Goal: Task Accomplishment & Management: Manage account settings

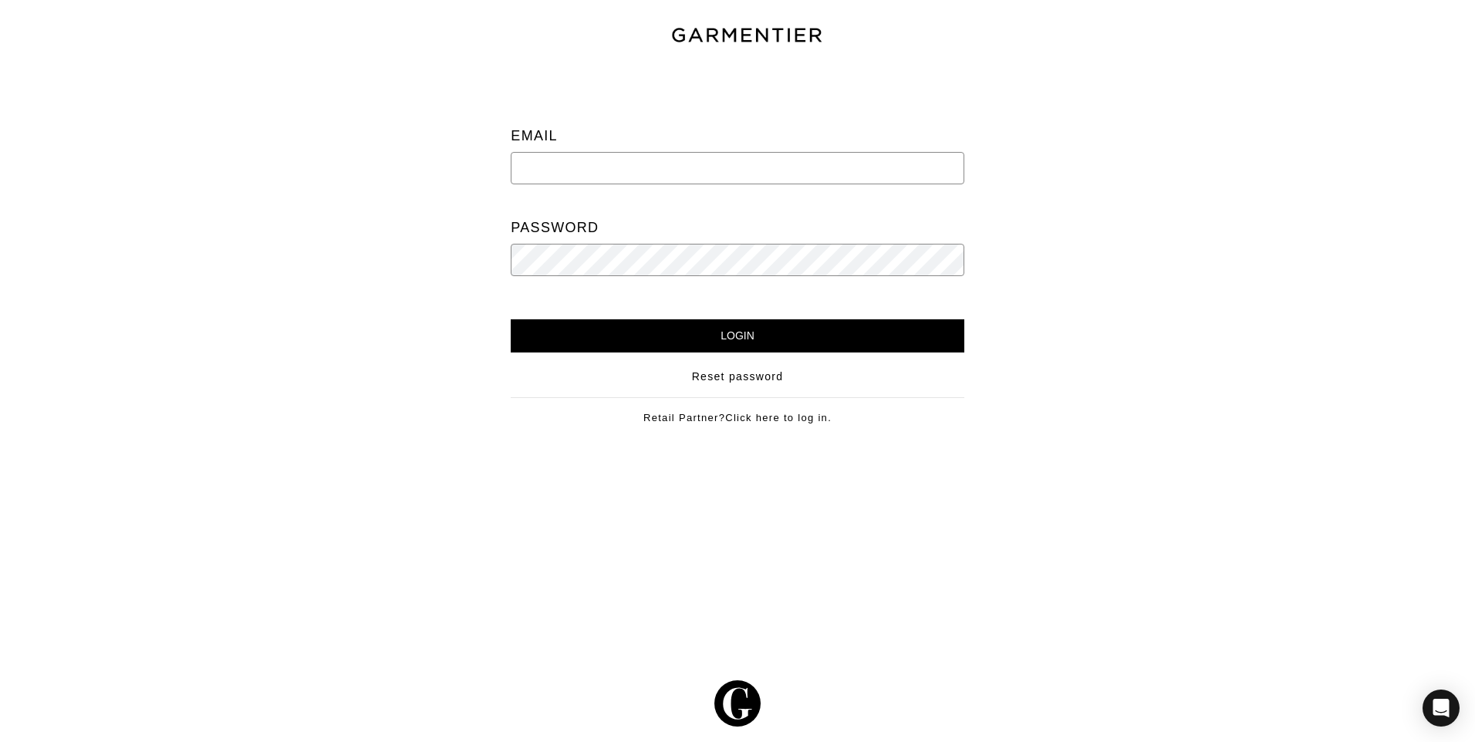
type input "[PERSON_NAME][EMAIL_ADDRESS][DOMAIN_NAME]"
click at [770, 335] on input "Login" at bounding box center [737, 335] width 453 height 33
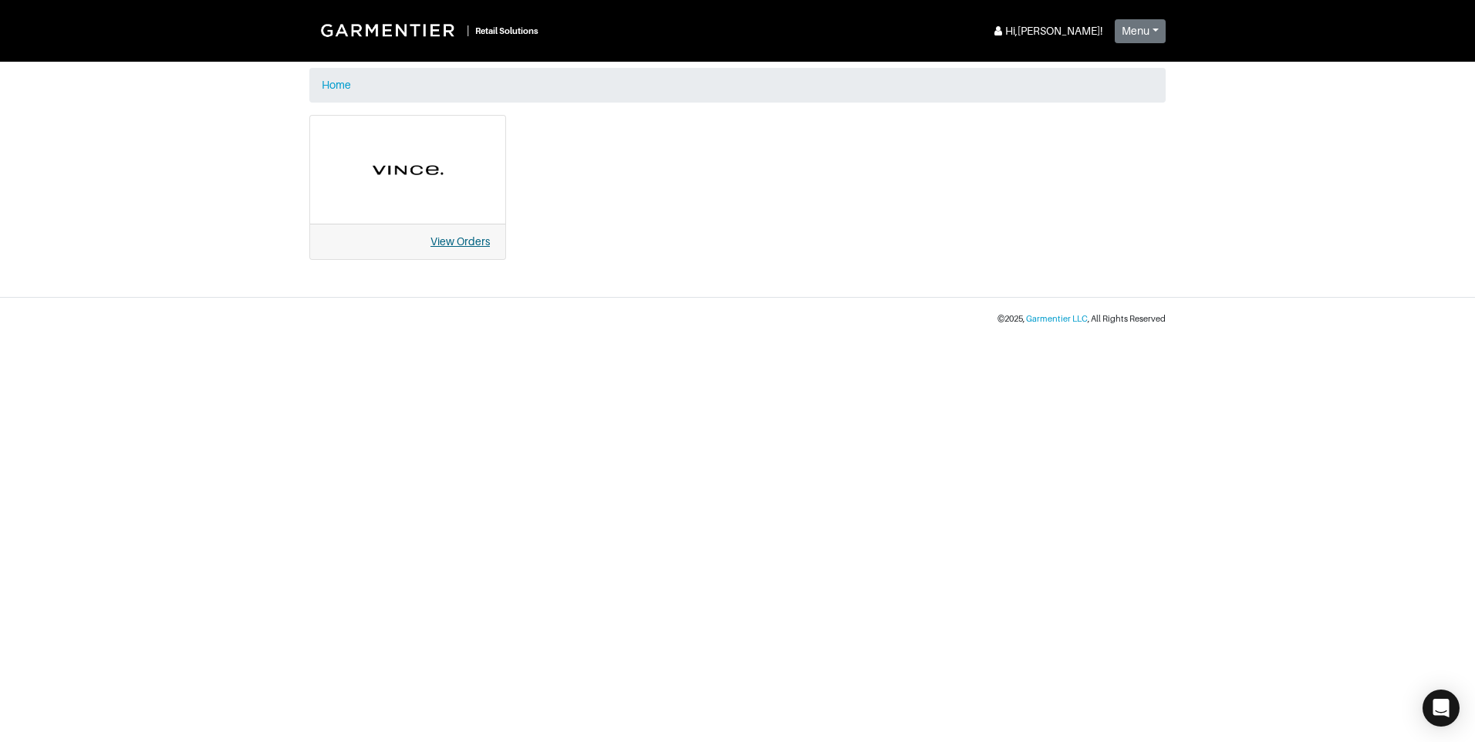
click at [453, 239] on link "View Orders" at bounding box center [459, 241] width 59 height 12
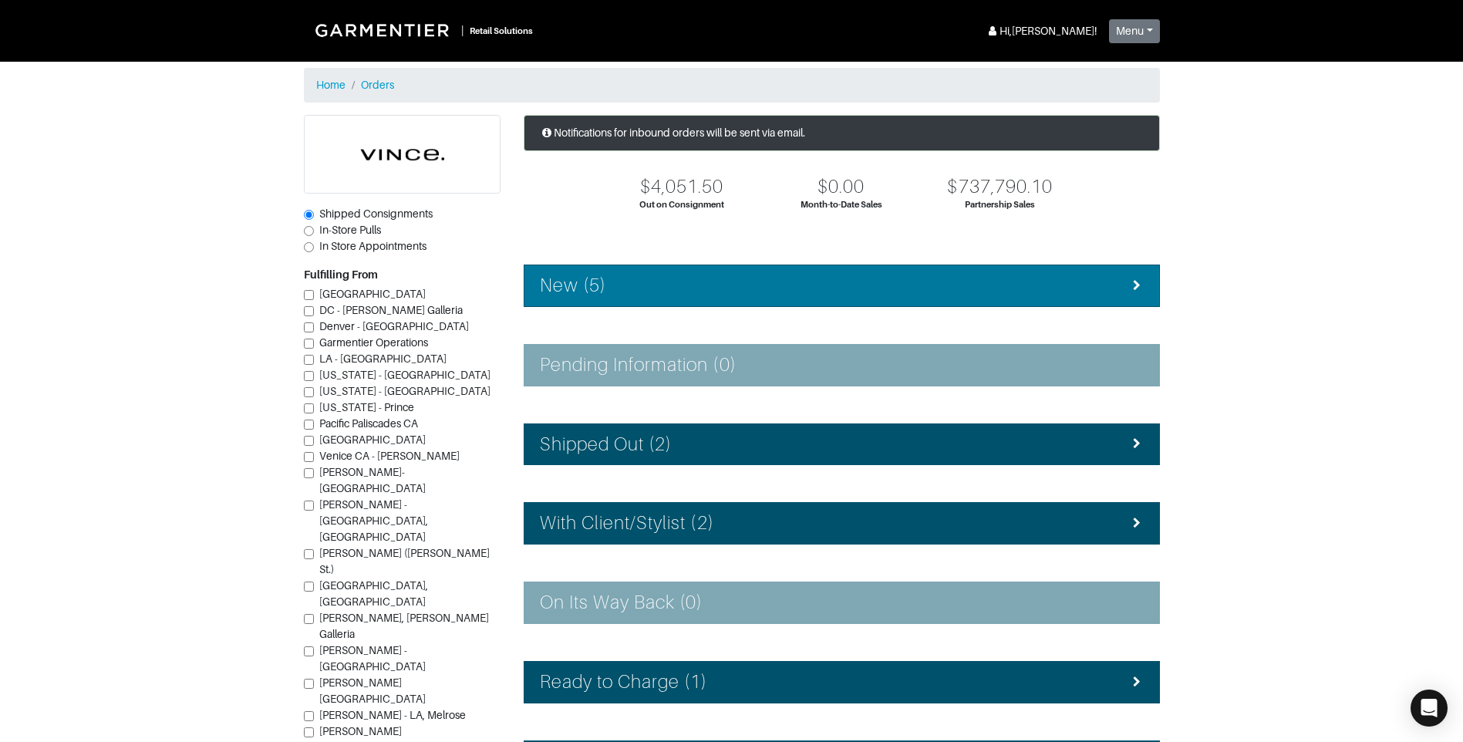
click at [617, 283] on div "New (5)" at bounding box center [842, 286] width 604 height 22
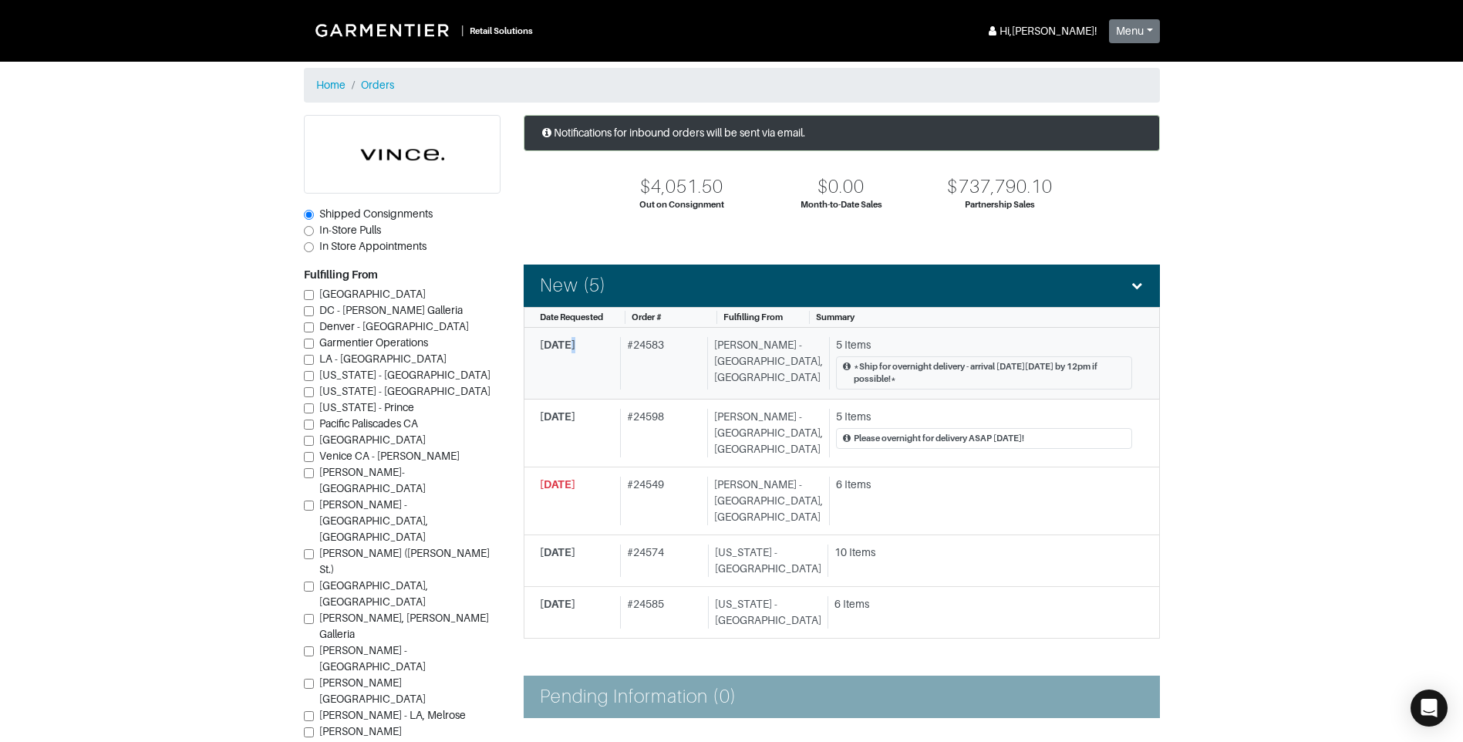
click at [569, 349] on span "9/16/2025" at bounding box center [557, 345] width 35 height 12
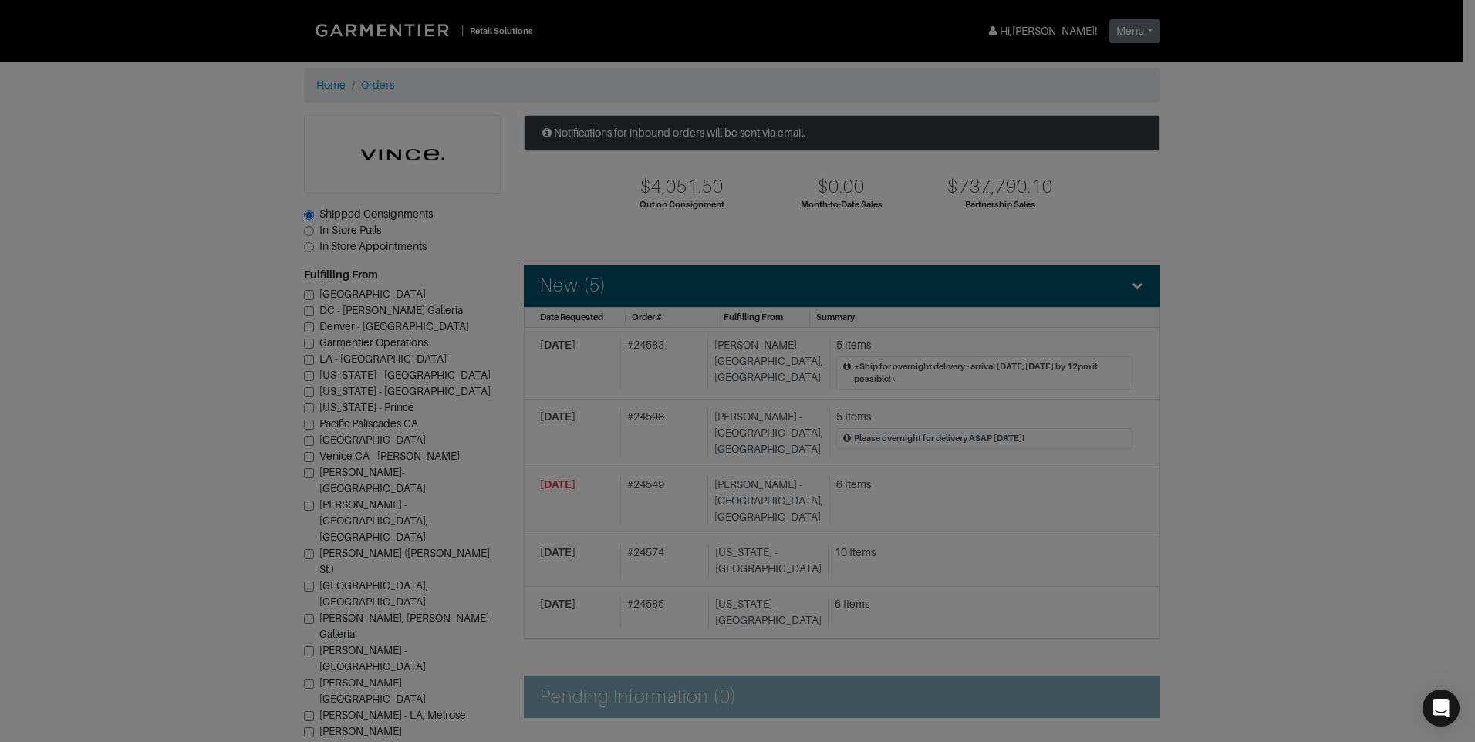
drag, startPoint x: 569, startPoint y: 349, endPoint x: 659, endPoint y: 346, distance: 90.3
click at [659, 345] on div "1. Confirm Item Availability Complete Confirm Item Availability Total: $0.00 V1…" at bounding box center [591, 269] width 584 height 407
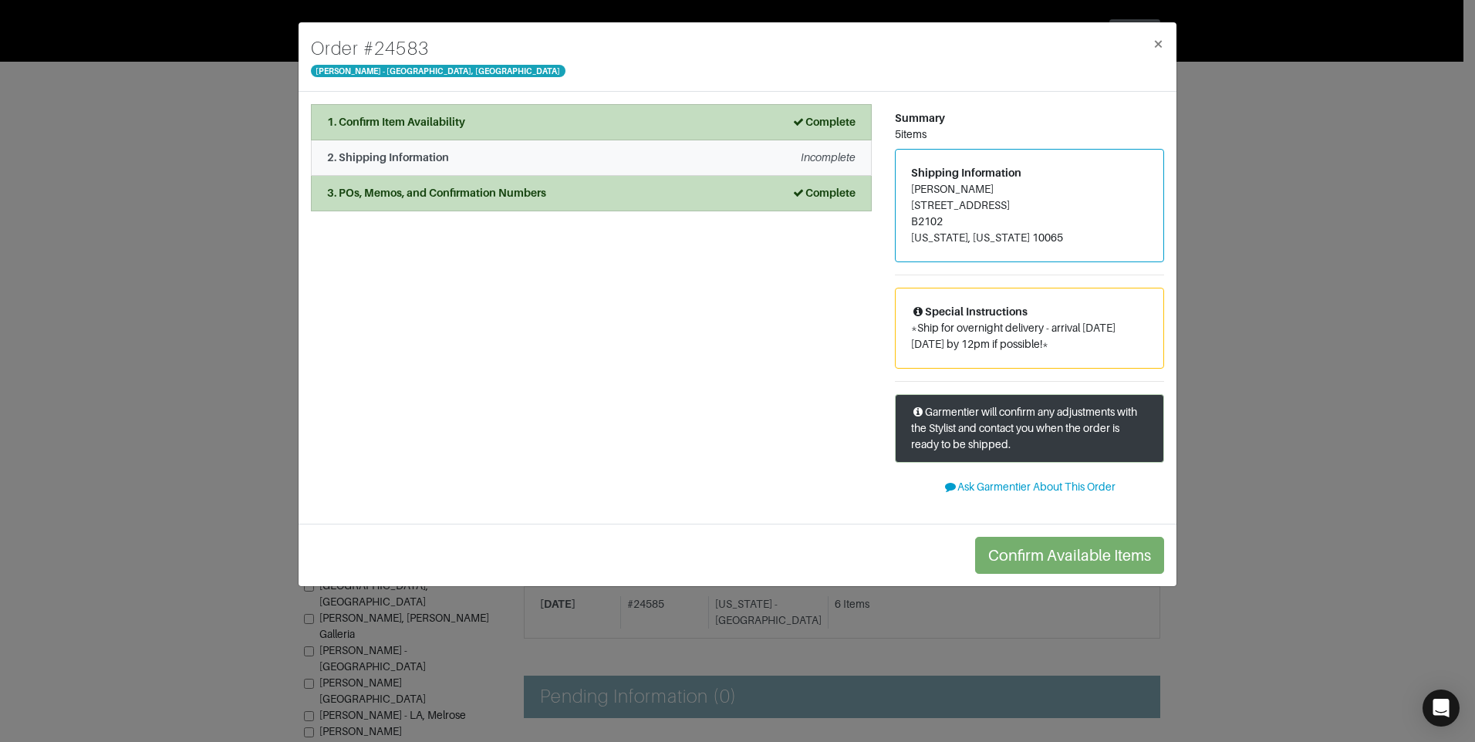
click at [824, 157] on em "Incomplete" at bounding box center [828, 157] width 55 height 12
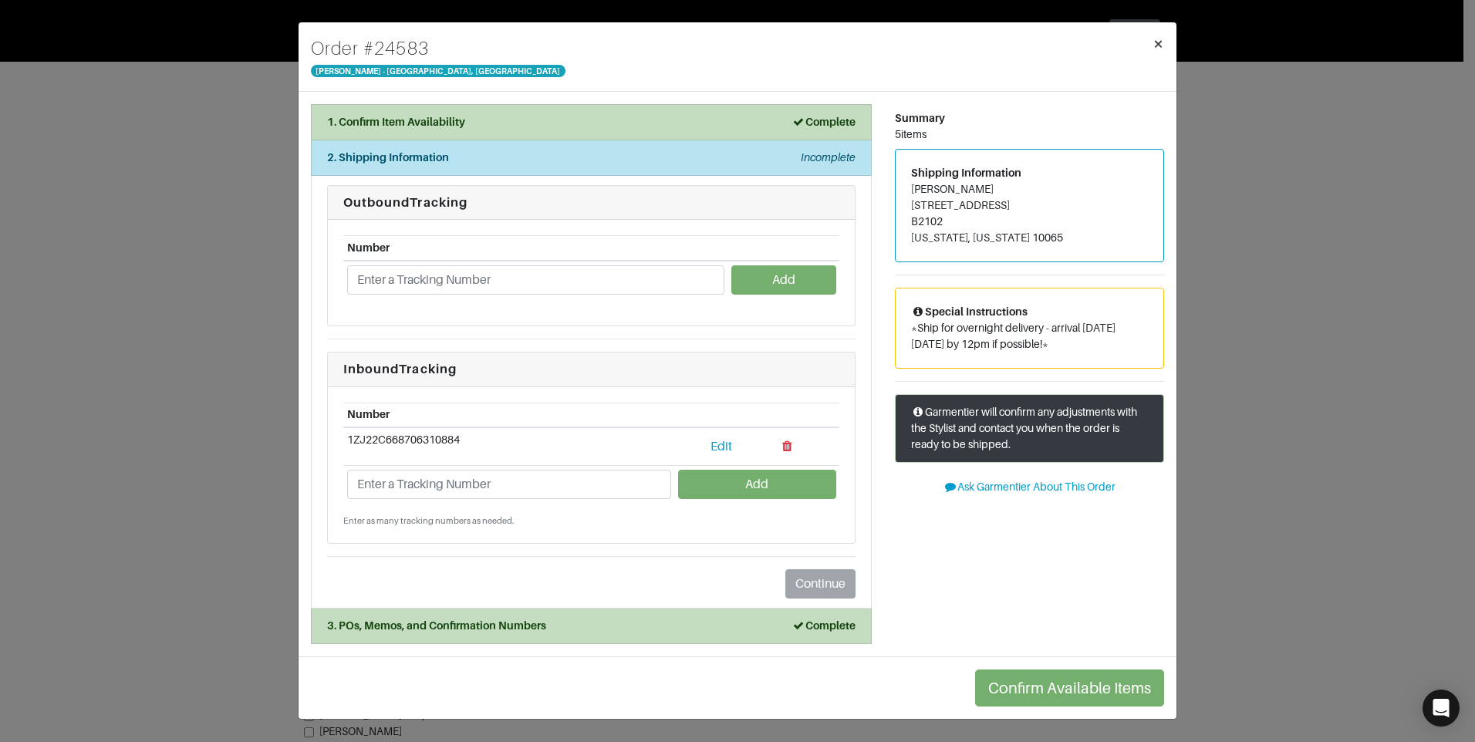
click at [1156, 37] on span "×" at bounding box center [1158, 43] width 12 height 21
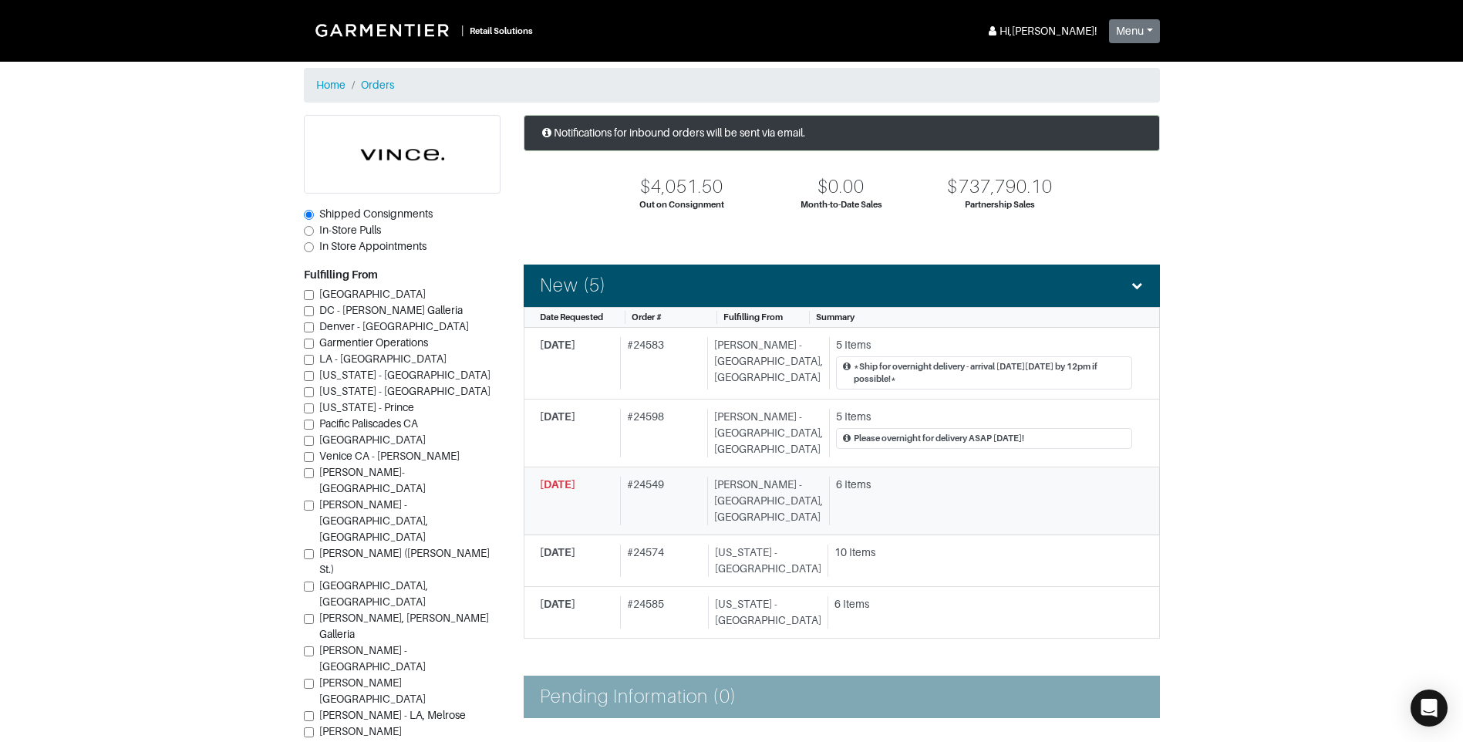
click at [575, 478] on span "[DATE]" at bounding box center [557, 484] width 35 height 12
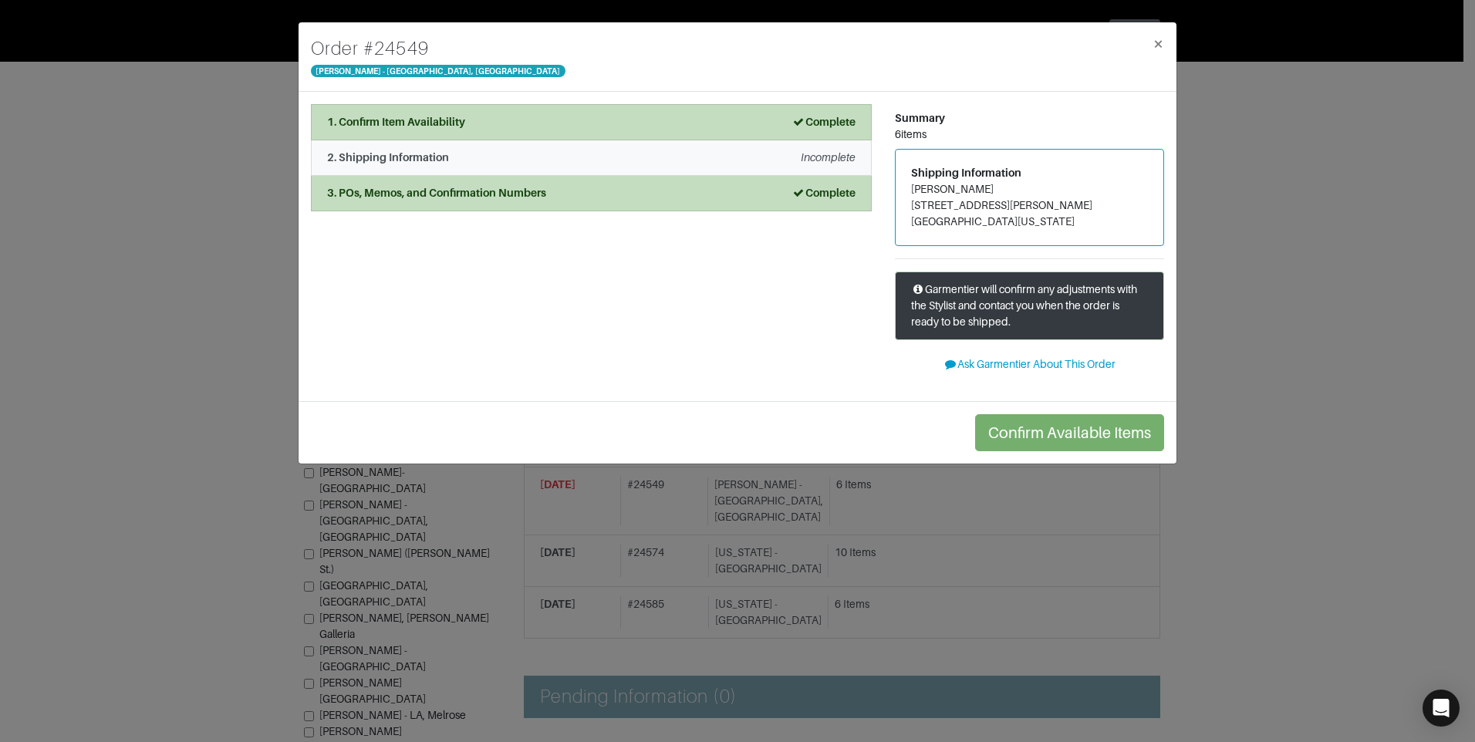
click at [814, 153] on em "Incomplete" at bounding box center [828, 157] width 55 height 12
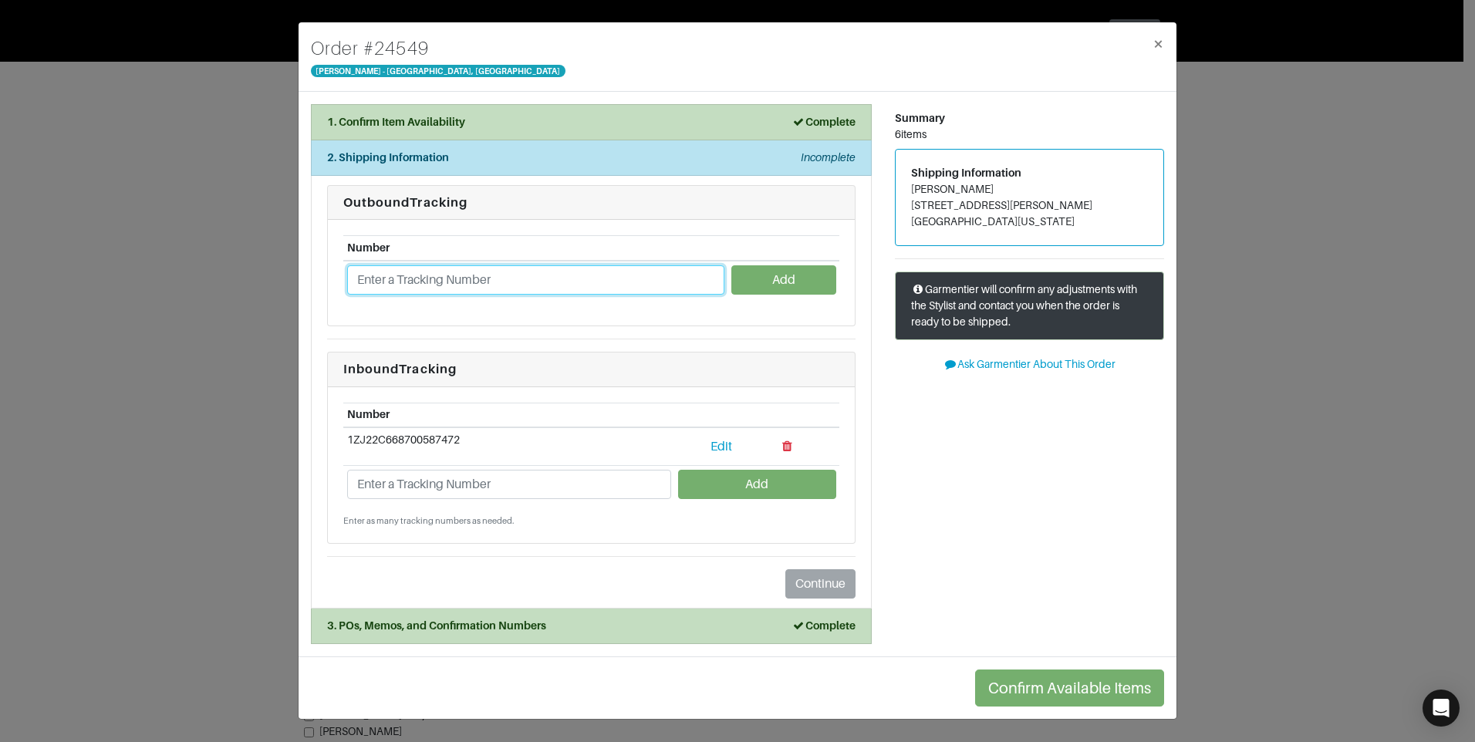
click at [452, 280] on input "text" at bounding box center [535, 279] width 377 height 29
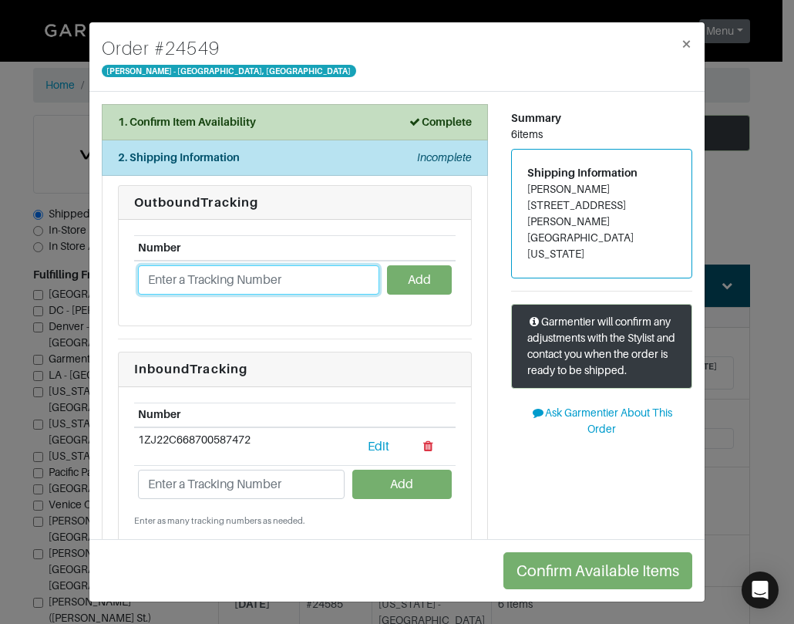
click at [199, 288] on input "text" at bounding box center [258, 279] width 241 height 29
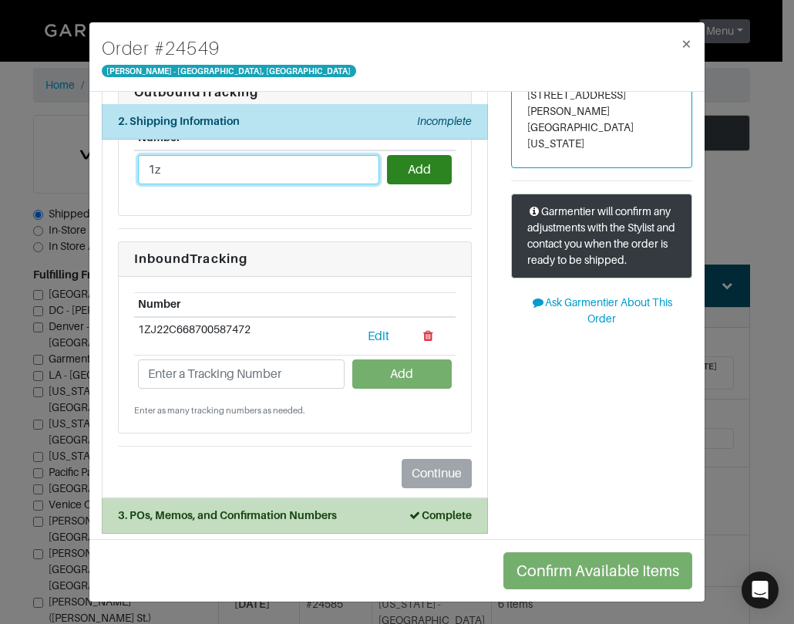
scroll to position [117, 0]
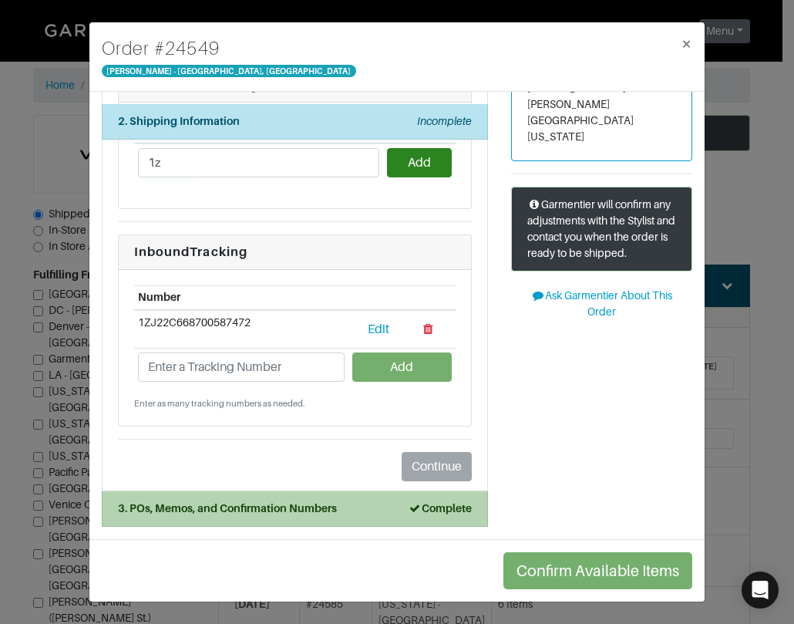
click at [430, 502] on strong "Complete" at bounding box center [440, 508] width 64 height 12
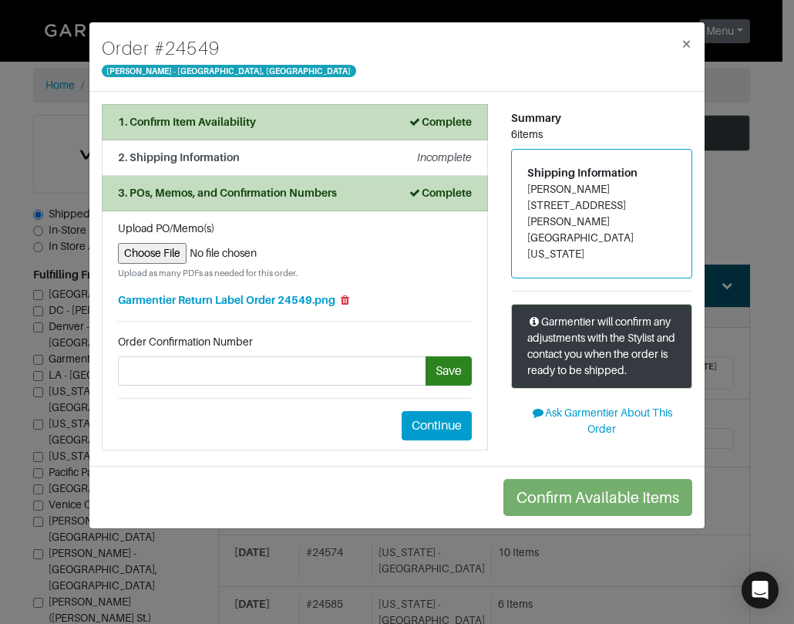
scroll to position [0, 0]
click at [432, 159] on em "Incomplete" at bounding box center [444, 157] width 55 height 12
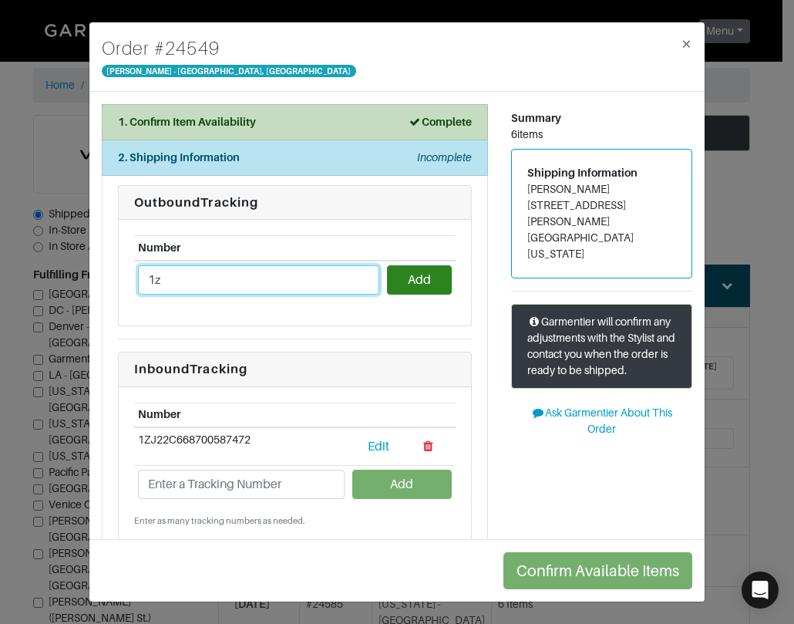
click at [211, 290] on input "1z" at bounding box center [258, 279] width 241 height 29
type input "1ZJ22C501302122413"
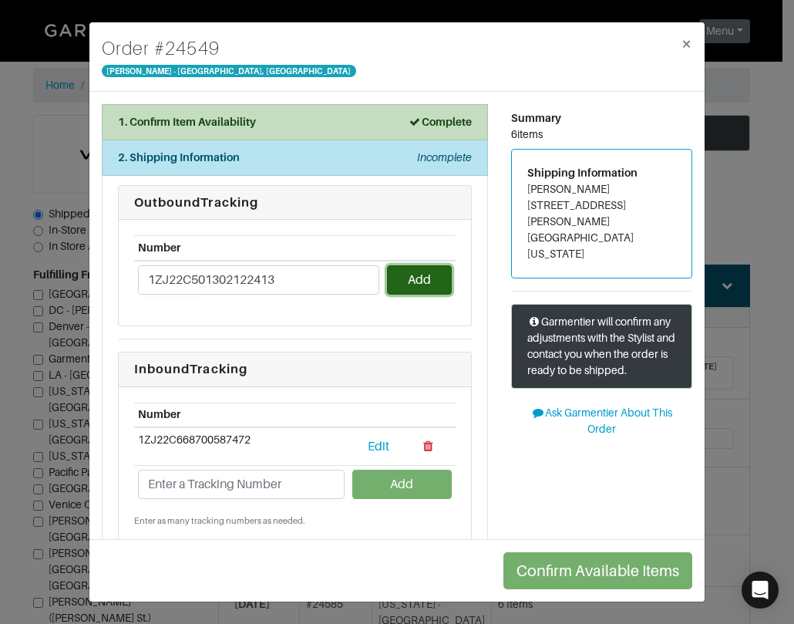
click at [414, 284] on button "Add" at bounding box center [419, 279] width 65 height 29
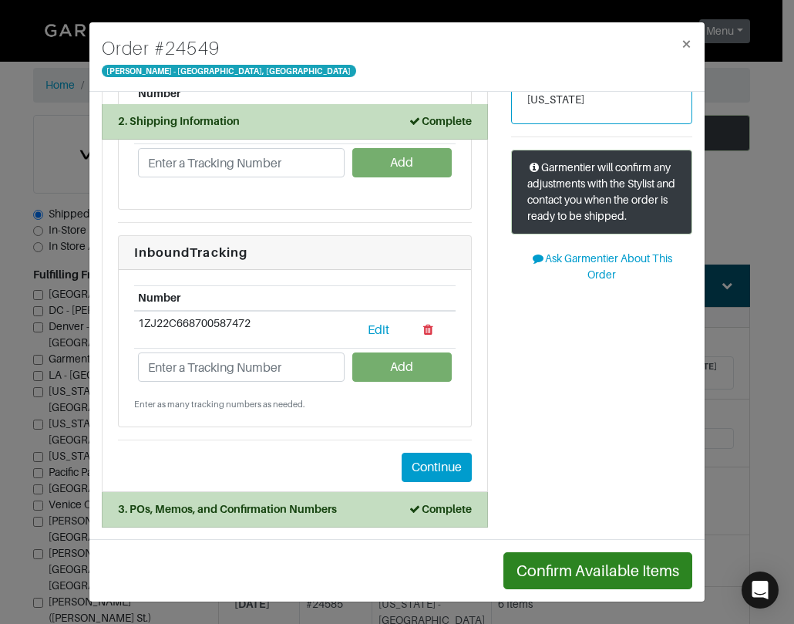
scroll to position [155, 0]
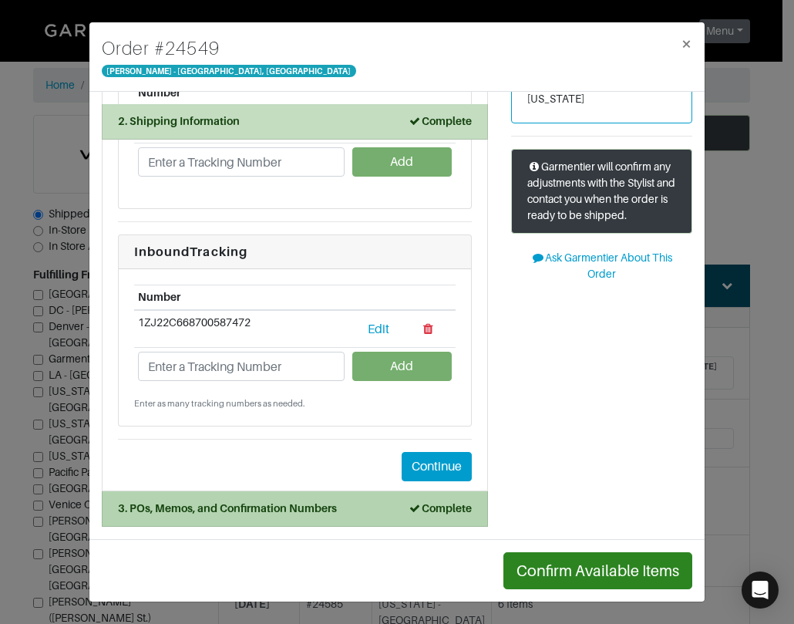
click at [419, 514] on strong "Complete" at bounding box center [440, 508] width 64 height 12
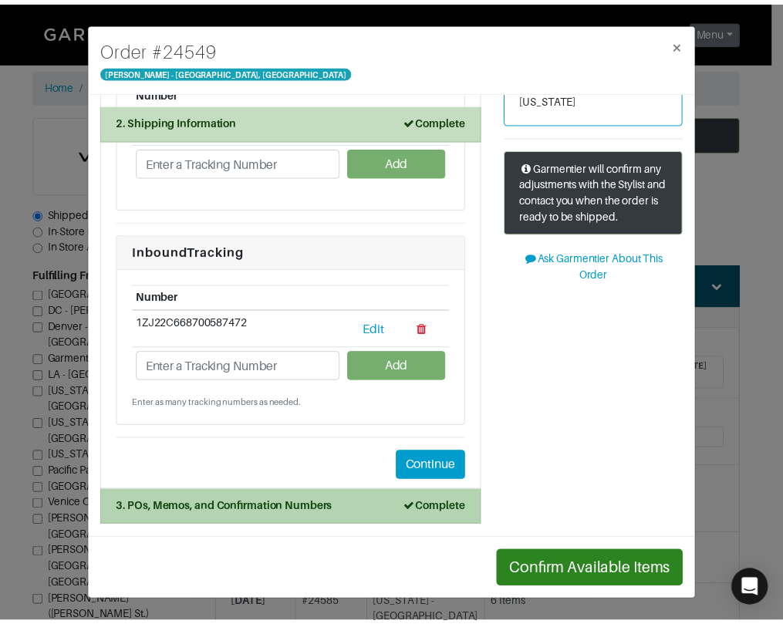
scroll to position [0, 0]
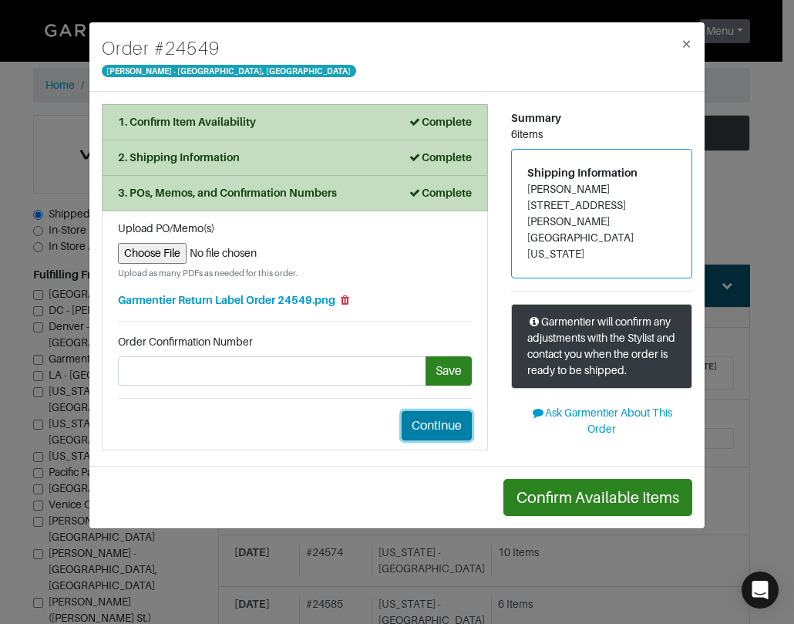
click at [447, 432] on button "Continue" at bounding box center [437, 425] width 70 height 29
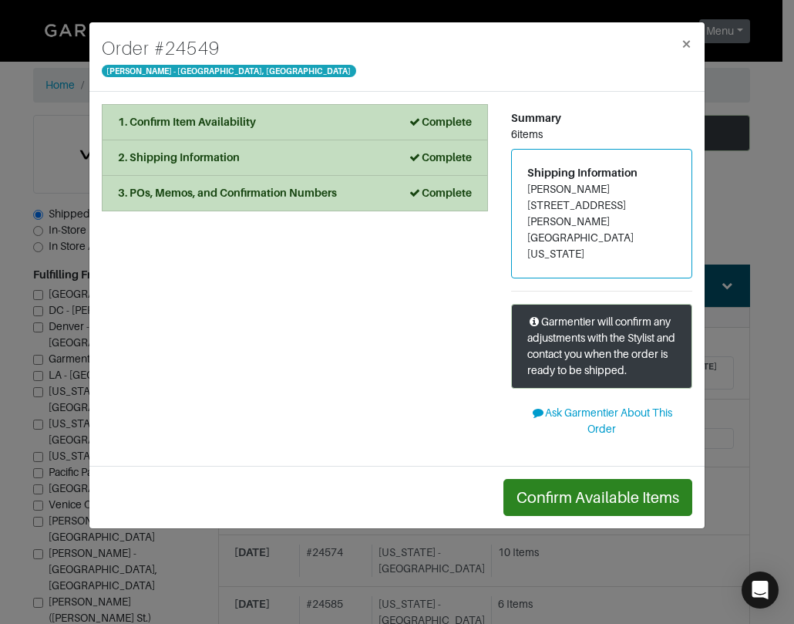
click at [454, 41] on div "Order # 24549 Vince - Chicago, Oak Street ×" at bounding box center [396, 56] width 615 height 69
click at [690, 43] on span "×" at bounding box center [687, 43] width 12 height 21
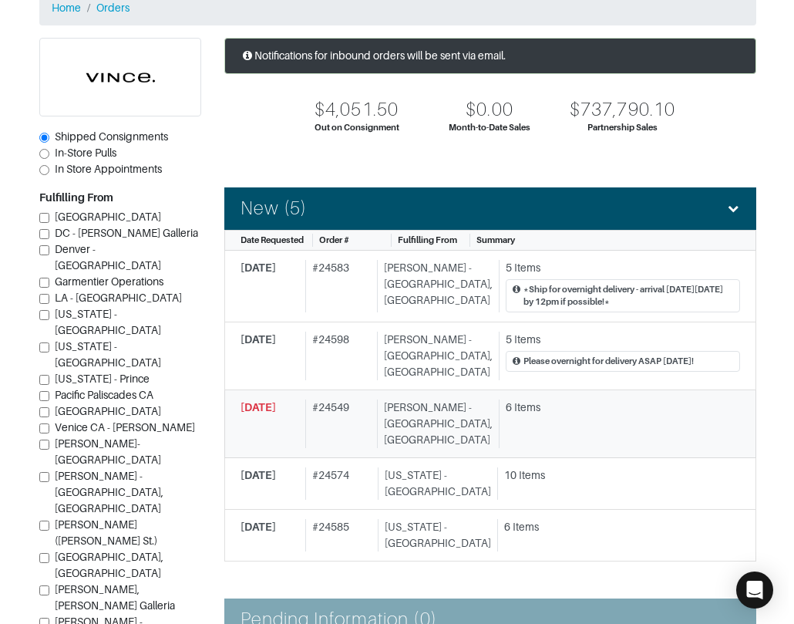
scroll to position [154, 0]
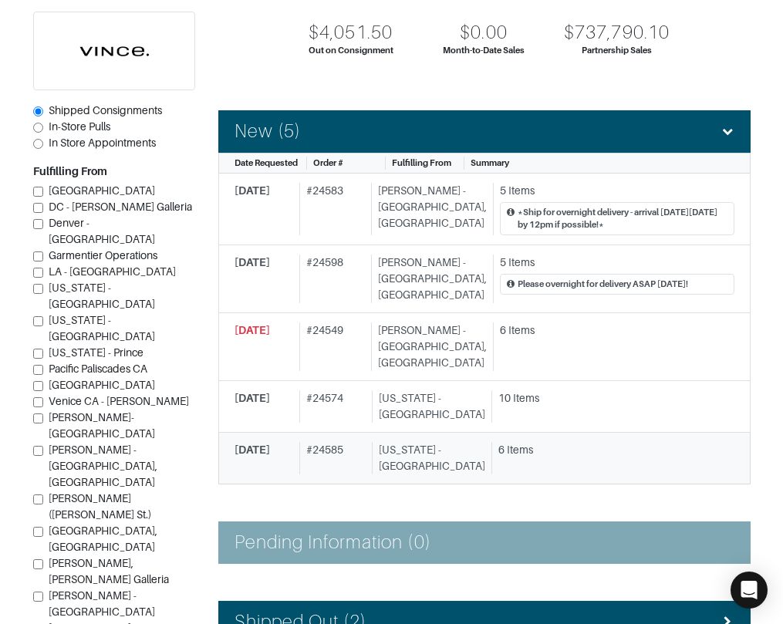
click at [268, 446] on span "[DATE]" at bounding box center [251, 449] width 35 height 12
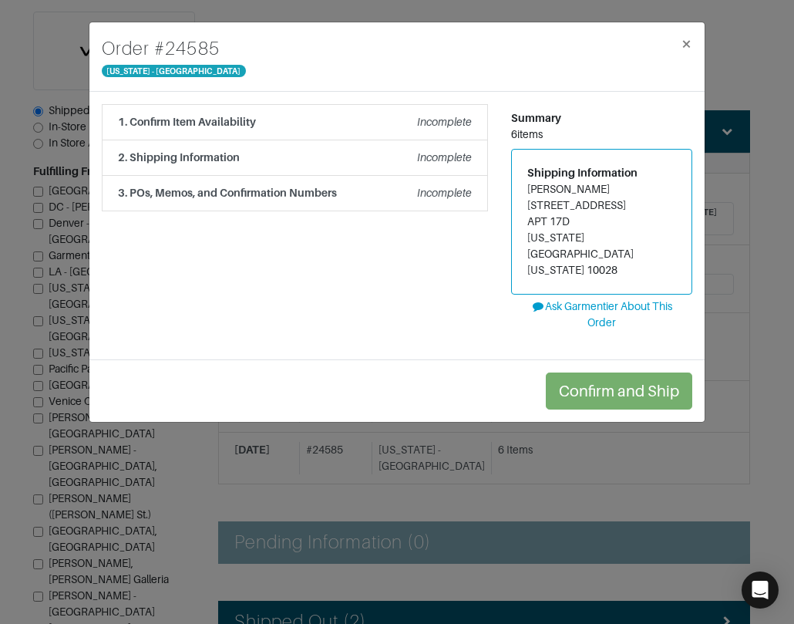
click at [291, 500] on div "Order # 24585 New York - 5th Avenue × 1. Confirm Item Availability Incomplete C…" at bounding box center [397, 312] width 794 height 624
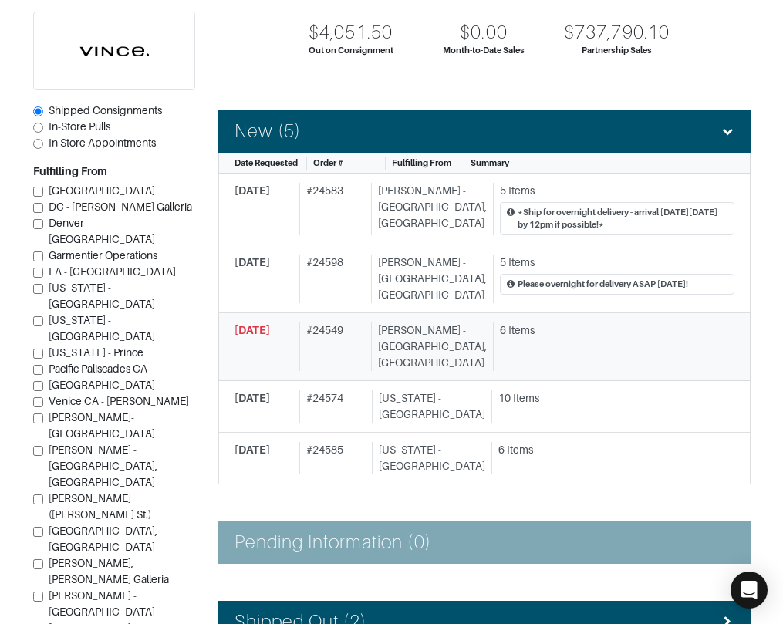
click at [270, 329] on span "[DATE]" at bounding box center [251, 330] width 35 height 12
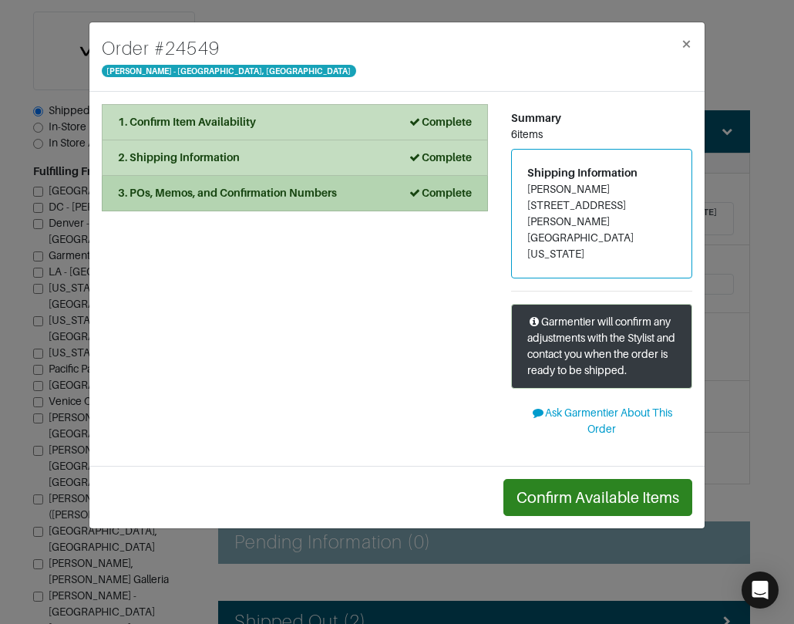
click at [431, 190] on strong "Complete" at bounding box center [440, 193] width 64 height 12
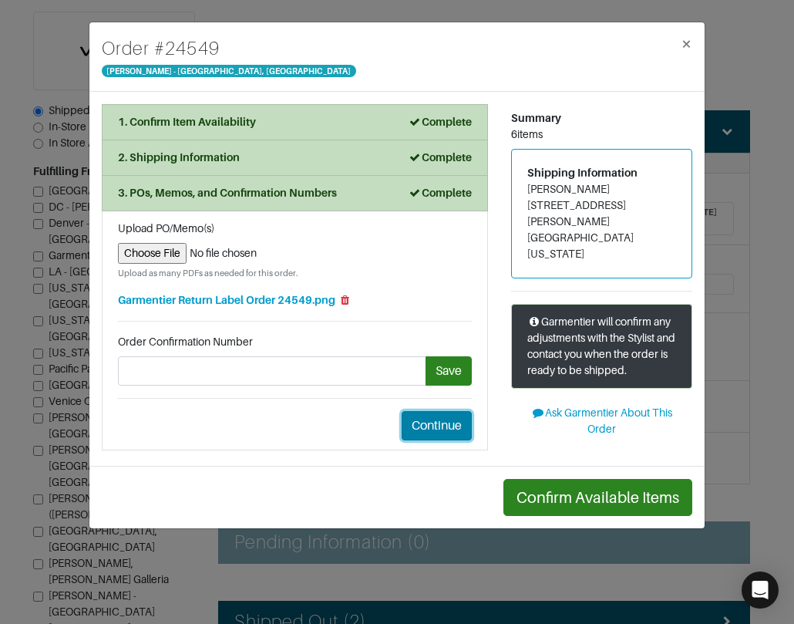
click at [439, 431] on button "Continue" at bounding box center [437, 425] width 70 height 29
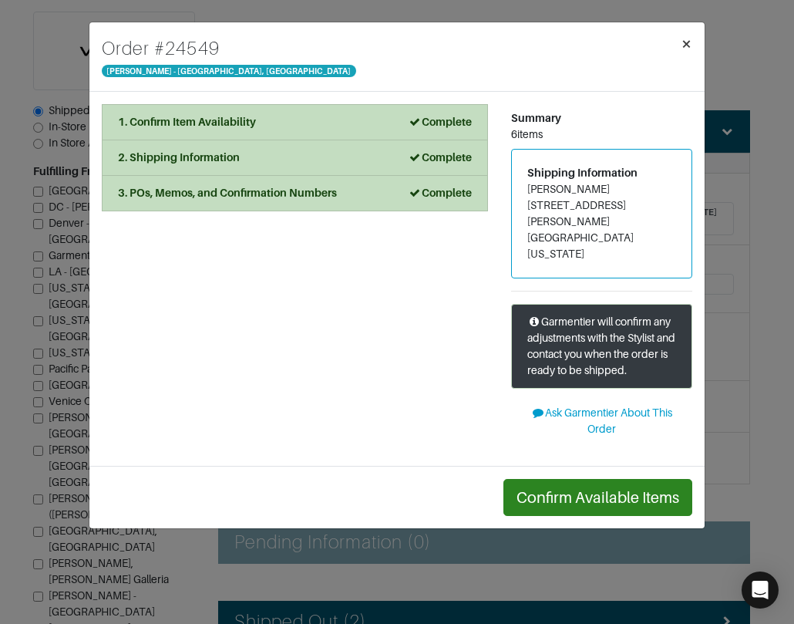
click at [689, 47] on span "×" at bounding box center [687, 43] width 12 height 21
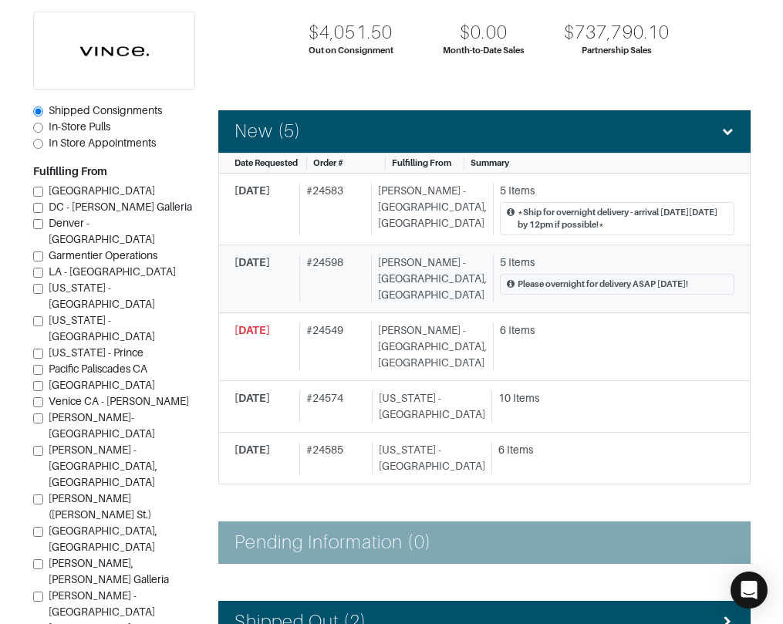
click at [266, 278] on div "[DATE]" at bounding box center [263, 279] width 59 height 49
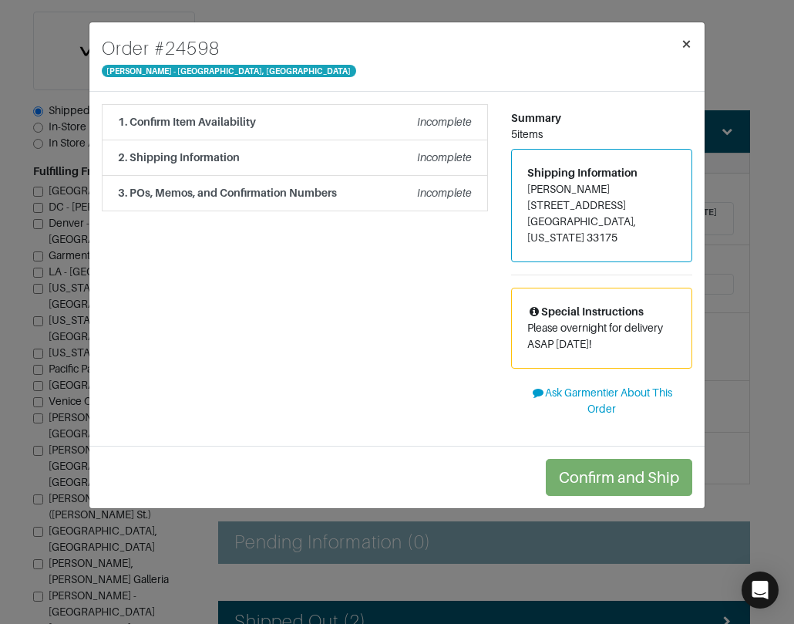
click at [688, 43] on span "×" at bounding box center [687, 43] width 12 height 21
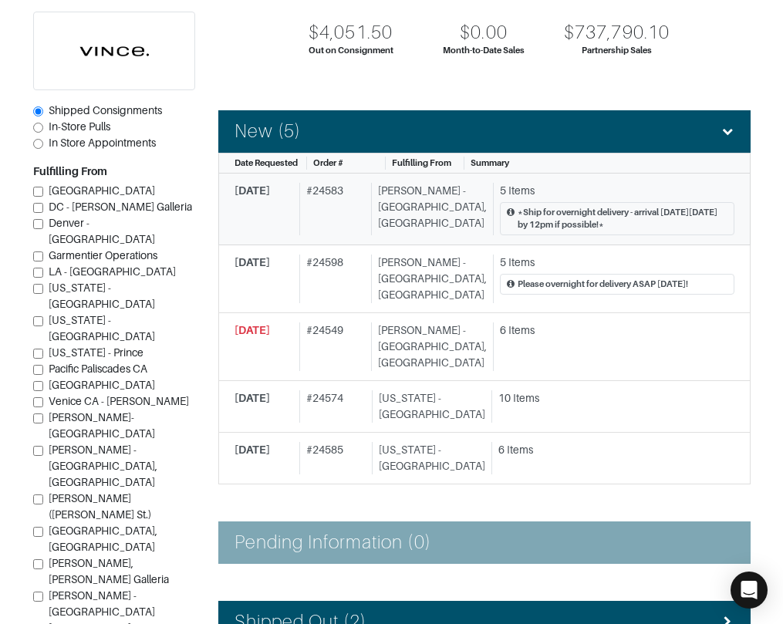
click at [270, 191] on span "[DATE]" at bounding box center [251, 190] width 35 height 12
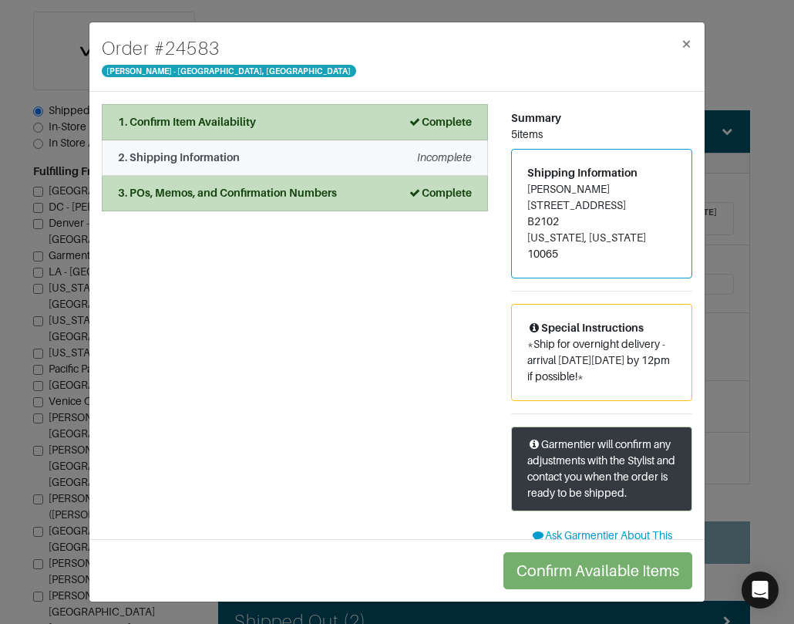
click at [420, 155] on em "Incomplete" at bounding box center [444, 157] width 55 height 12
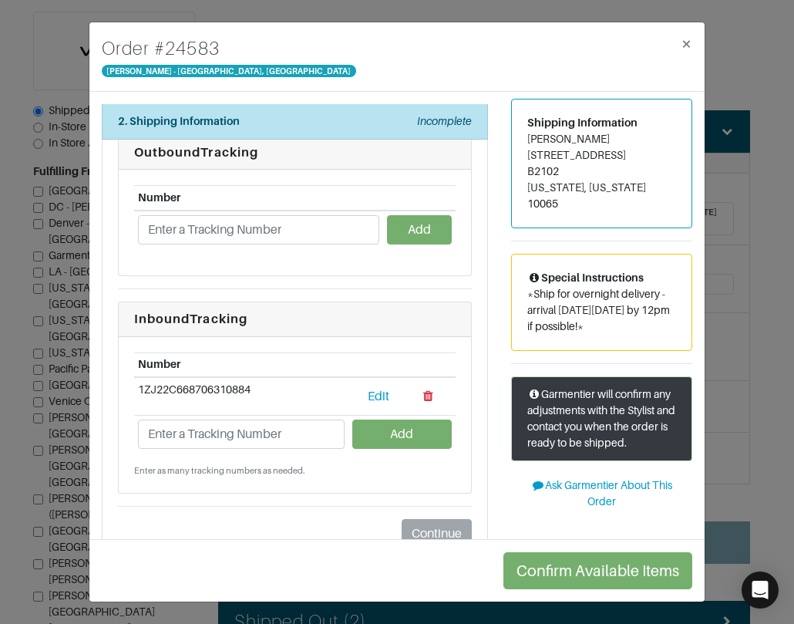
scroll to position [77, 0]
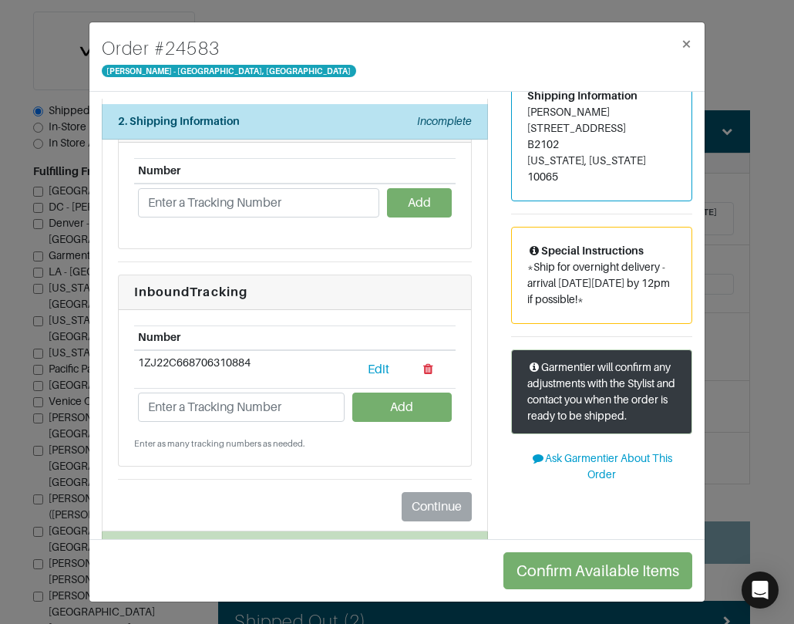
drag, startPoint x: 415, startPoint y: 42, endPoint x: 420, endPoint y: 86, distance: 43.5
click at [416, 42] on div "Order # 24583 Vince - Chicago, Oak Street ×" at bounding box center [396, 56] width 615 height 69
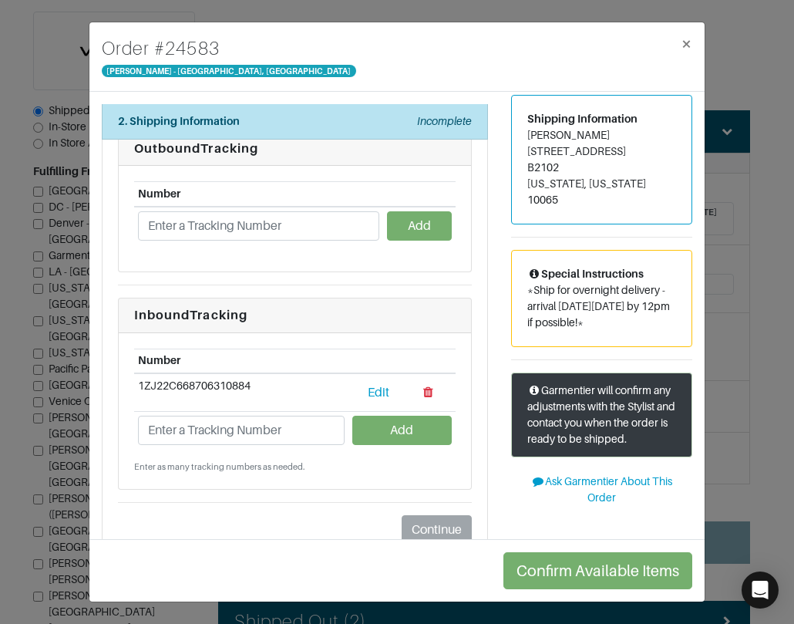
scroll to position [0, 0]
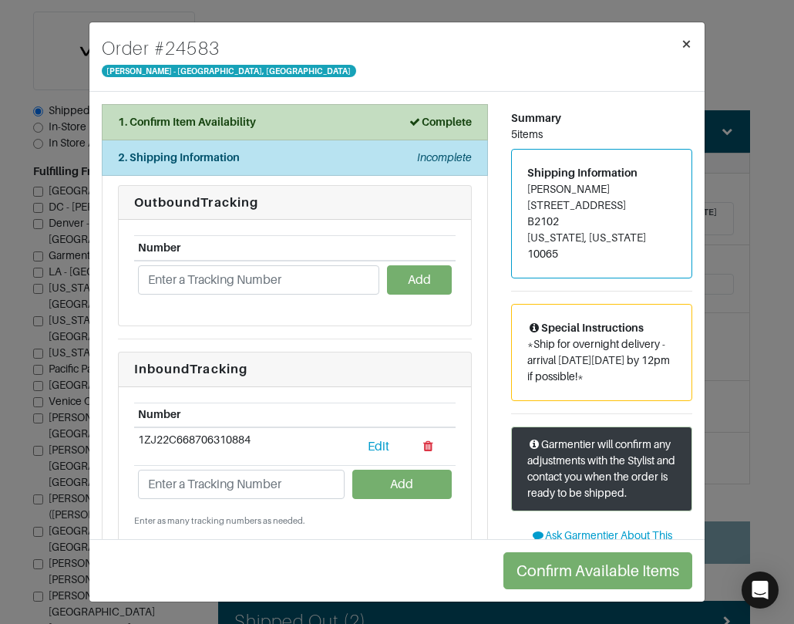
click at [685, 43] on span "×" at bounding box center [687, 43] width 12 height 21
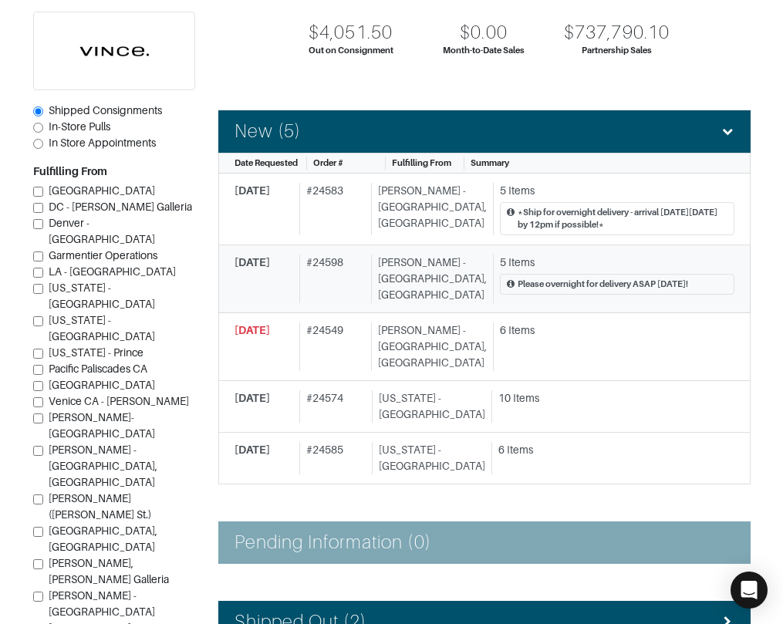
click at [258, 261] on span "[DATE]" at bounding box center [251, 262] width 35 height 12
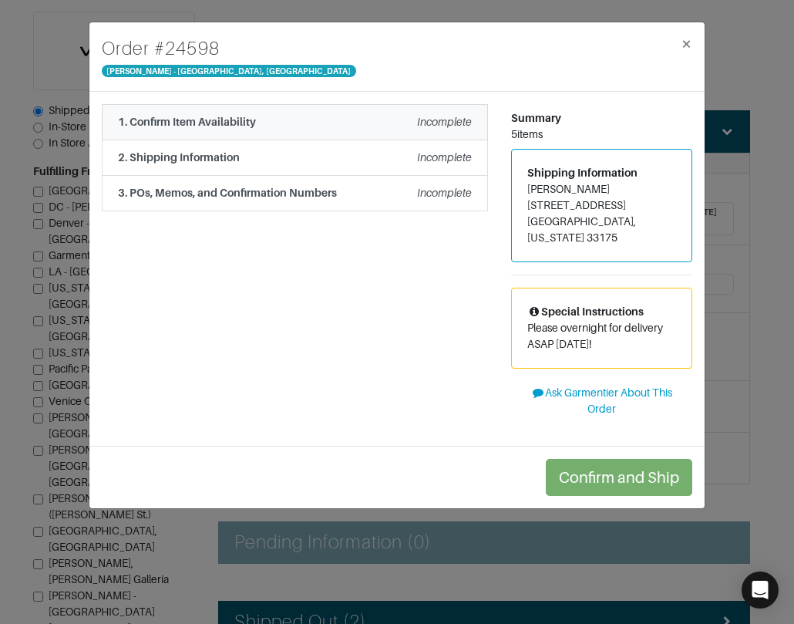
click at [453, 124] on em "Incomplete" at bounding box center [444, 122] width 55 height 12
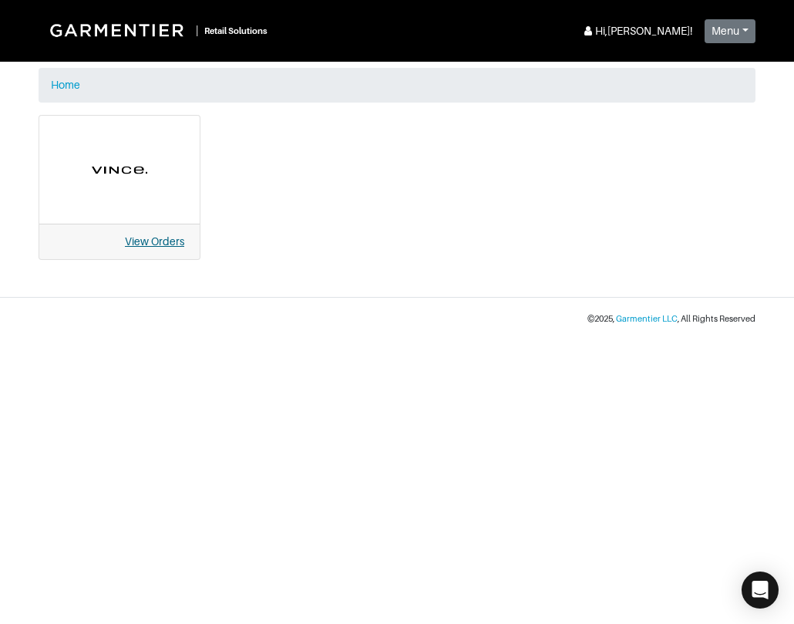
click at [155, 241] on link "View Orders" at bounding box center [154, 241] width 59 height 12
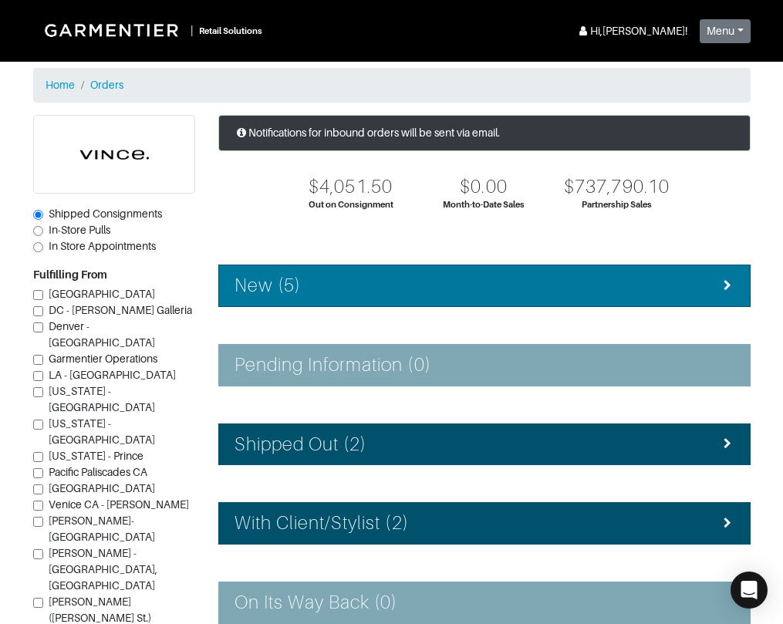
drag, startPoint x: 322, startPoint y: 282, endPoint x: 329, endPoint y: 281, distance: 7.8
click at [322, 282] on div "New (5)" at bounding box center [484, 286] width 500 height 22
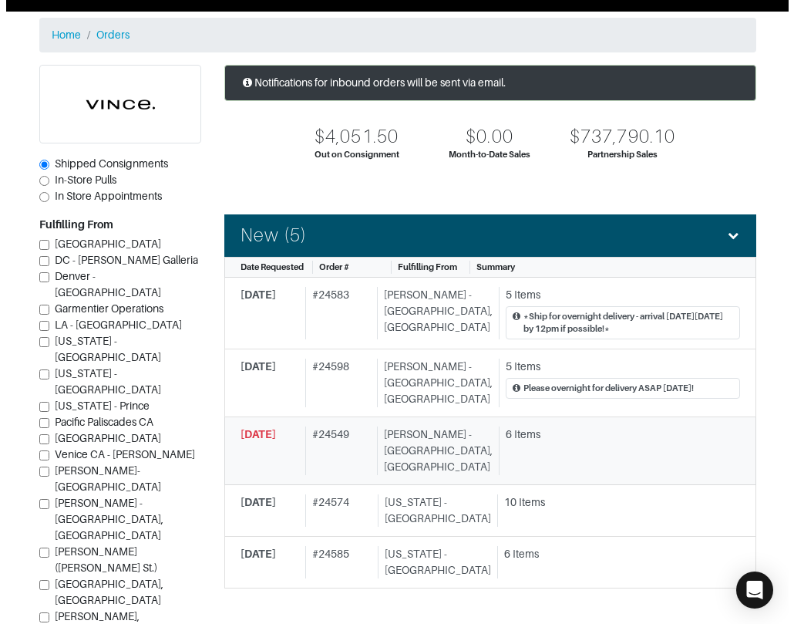
scroll to position [77, 0]
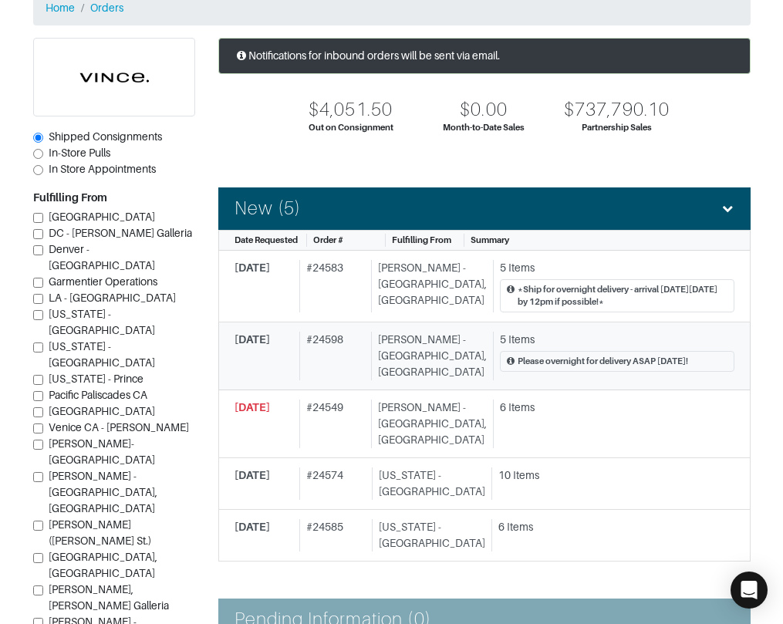
click at [255, 337] on span "[DATE]" at bounding box center [251, 339] width 35 height 12
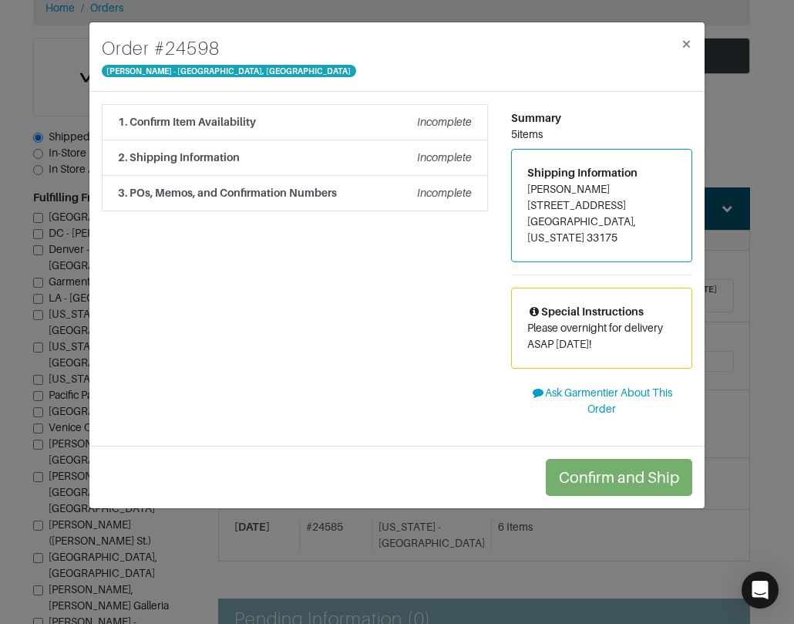
drag, startPoint x: 300, startPoint y: 275, endPoint x: 369, endPoint y: 9, distance: 274.0
click at [300, 274] on div "1. Confirm Item Availability Incomplete Confirm Item Availability Total: $0.00 …" at bounding box center [295, 268] width 410 height 329
click at [441, 124] on em "Incomplete" at bounding box center [444, 122] width 55 height 12
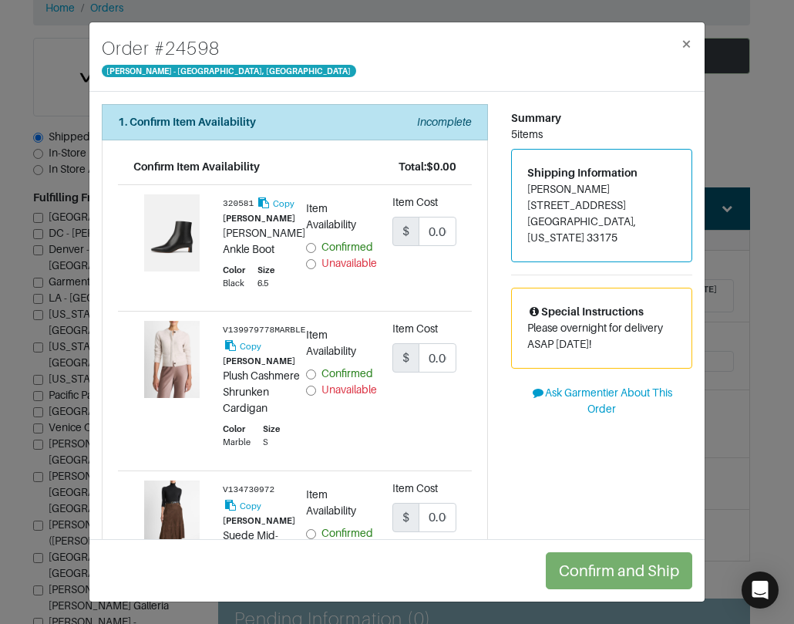
click at [311, 261] on input "Unavailable" at bounding box center [311, 264] width 10 height 10
radio input "true"
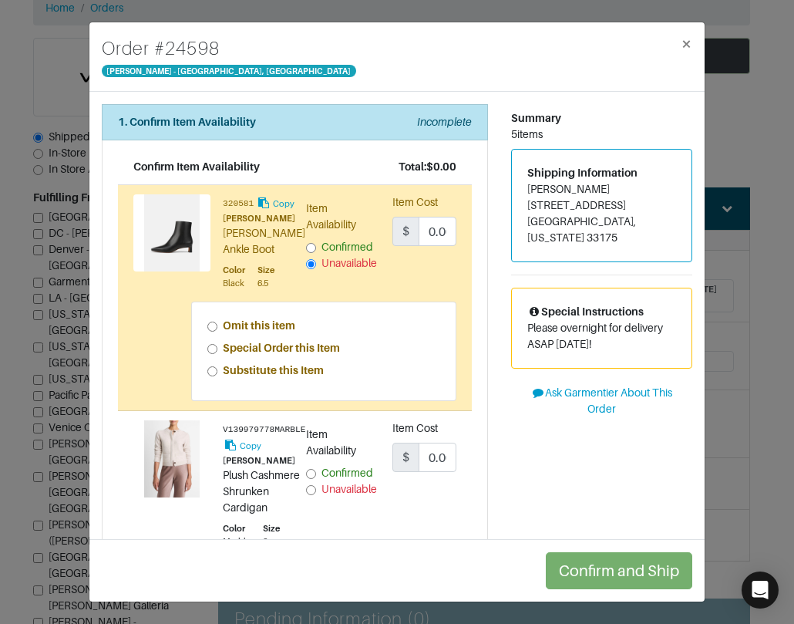
click at [211, 354] on input "Special Order this Item" at bounding box center [212, 349] width 10 height 10
radio input "true"
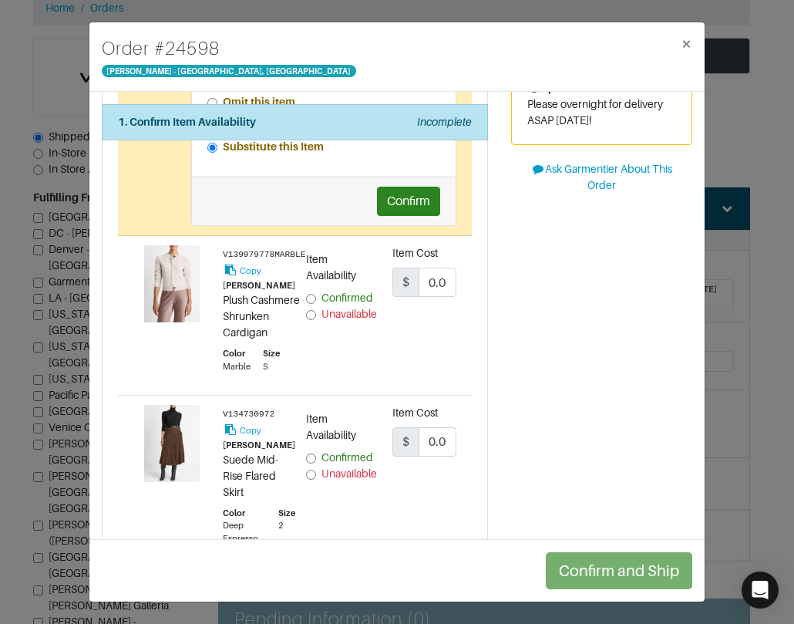
scroll to position [231, 0]
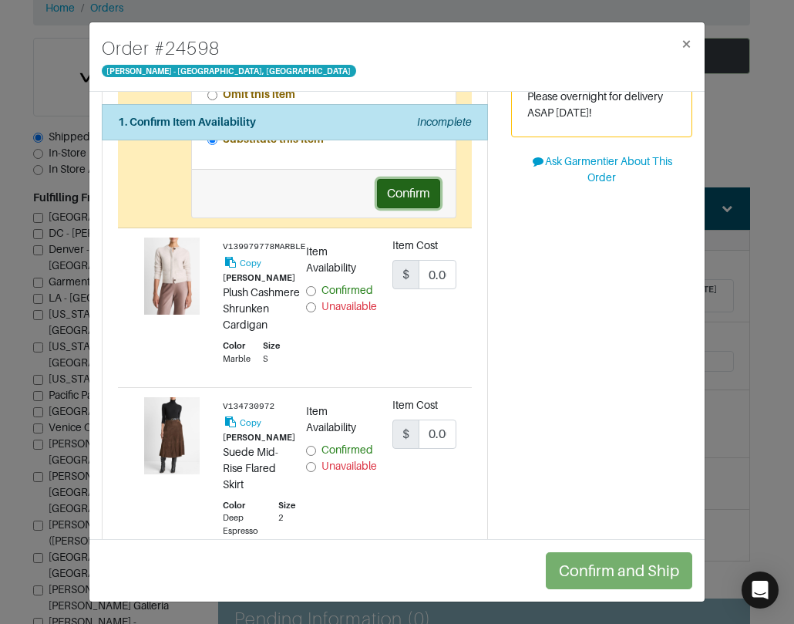
click at [413, 208] on button "Confirm" at bounding box center [408, 193] width 63 height 29
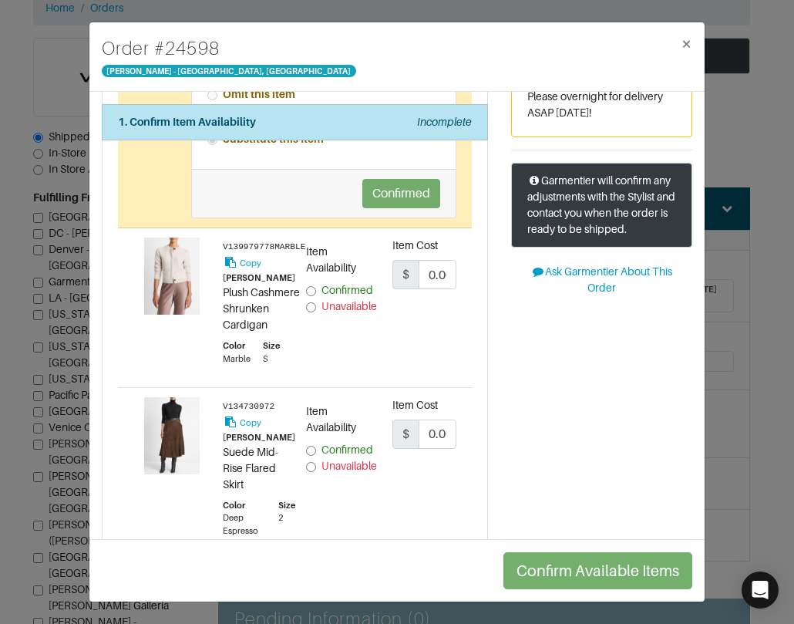
click at [306, 312] on input "Unavailable" at bounding box center [311, 307] width 10 height 10
radio input "true"
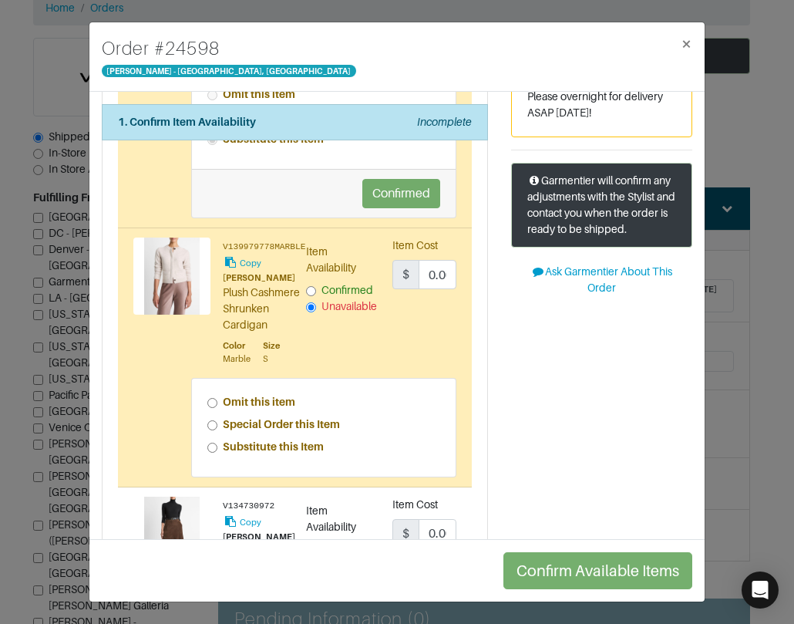
click at [205, 460] on div "Omit this item Special Order this Item Substitute this Item" at bounding box center [324, 428] width 264 height 98
click at [211, 430] on input "Special Order this Item" at bounding box center [212, 425] width 10 height 10
radio input "true"
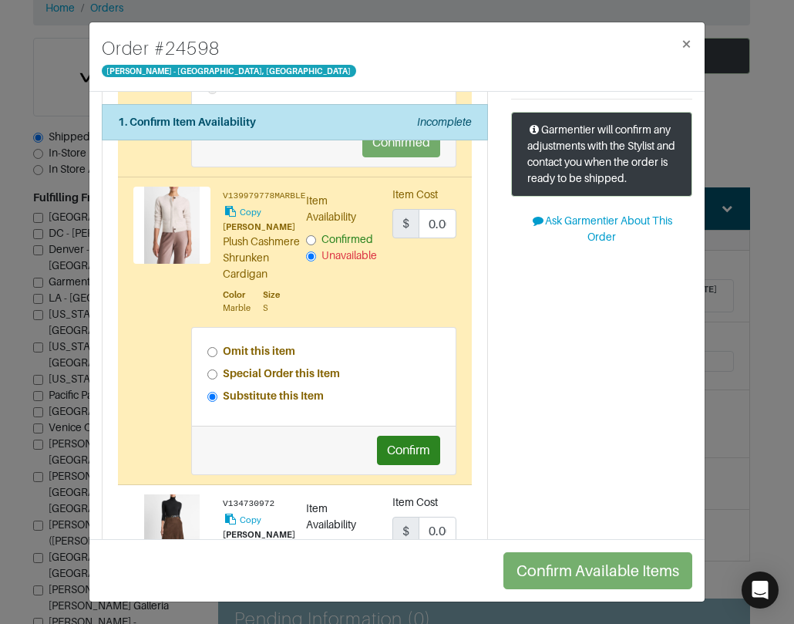
scroll to position [308, 0]
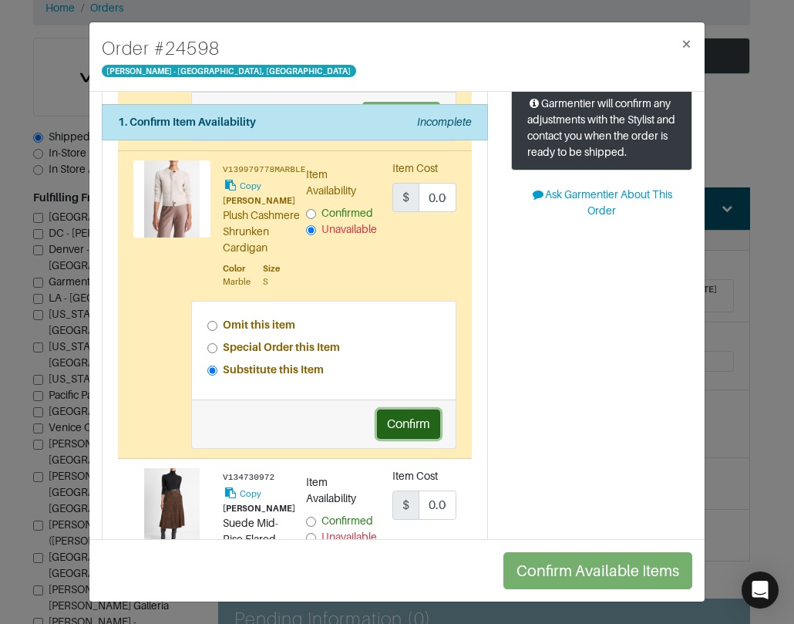
click at [404, 439] on button "Confirm" at bounding box center [408, 424] width 63 height 29
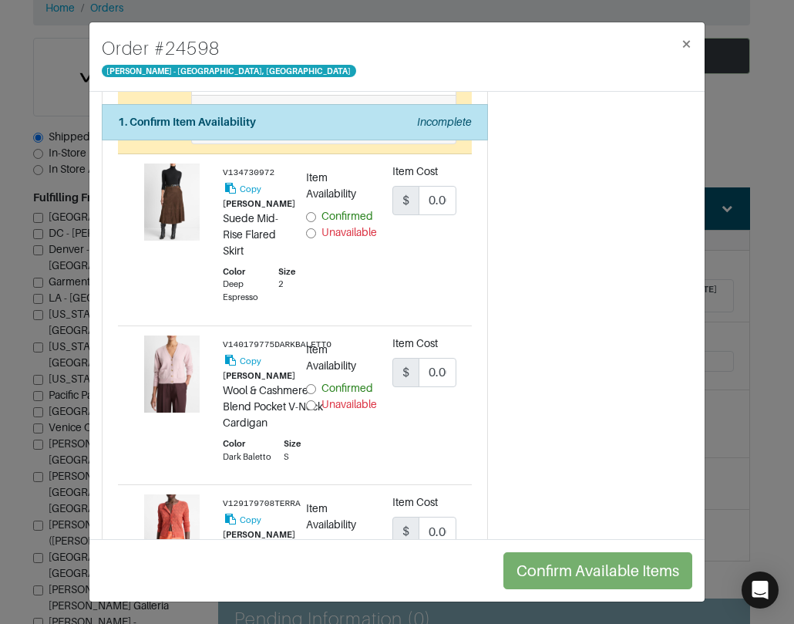
scroll to position [617, 0]
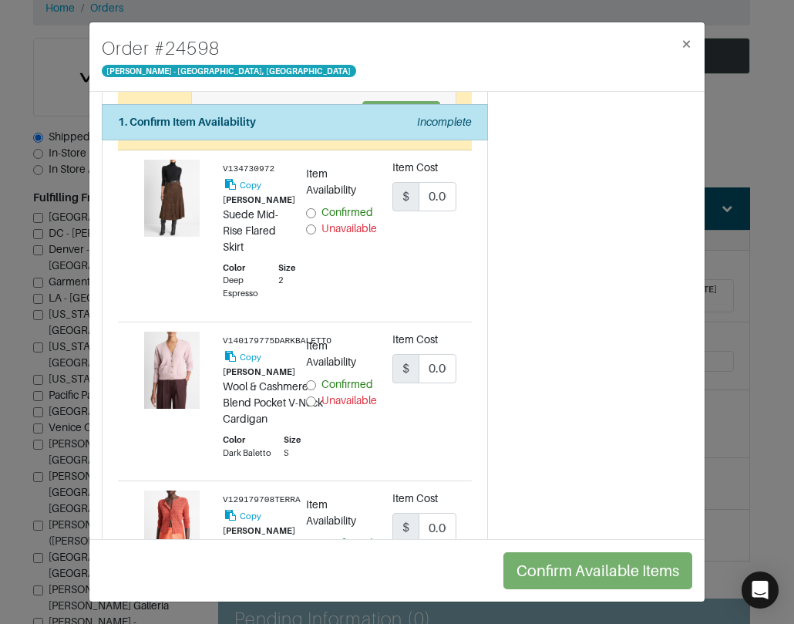
click at [306, 234] on input "Unavailable" at bounding box center [311, 229] width 10 height 10
radio input "true"
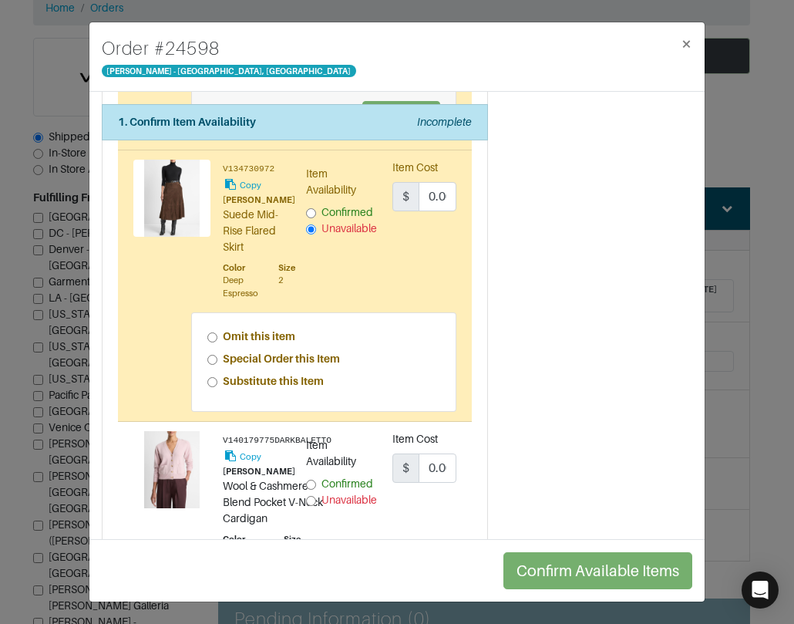
click at [212, 365] on input "Special Order this Item" at bounding box center [212, 360] width 10 height 10
radio input "true"
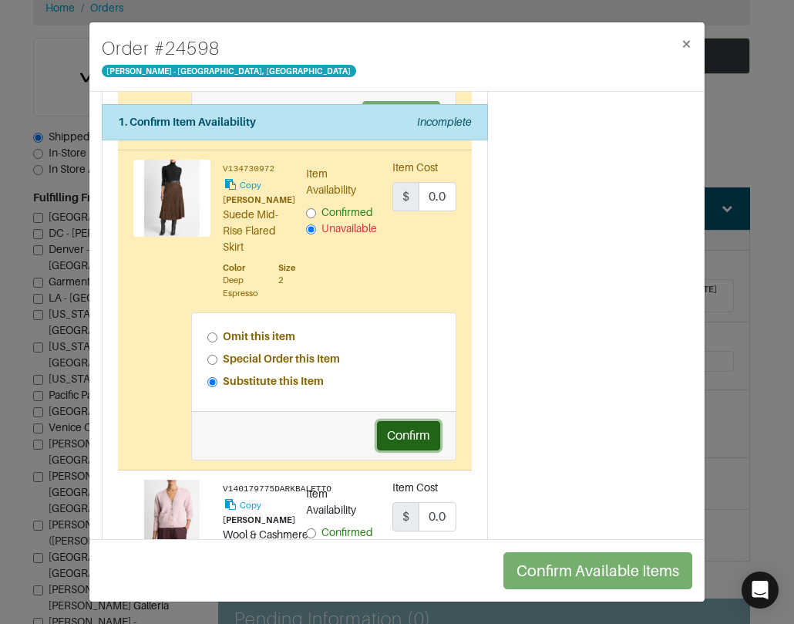
click at [401, 450] on button "Confirm" at bounding box center [408, 435] width 63 height 29
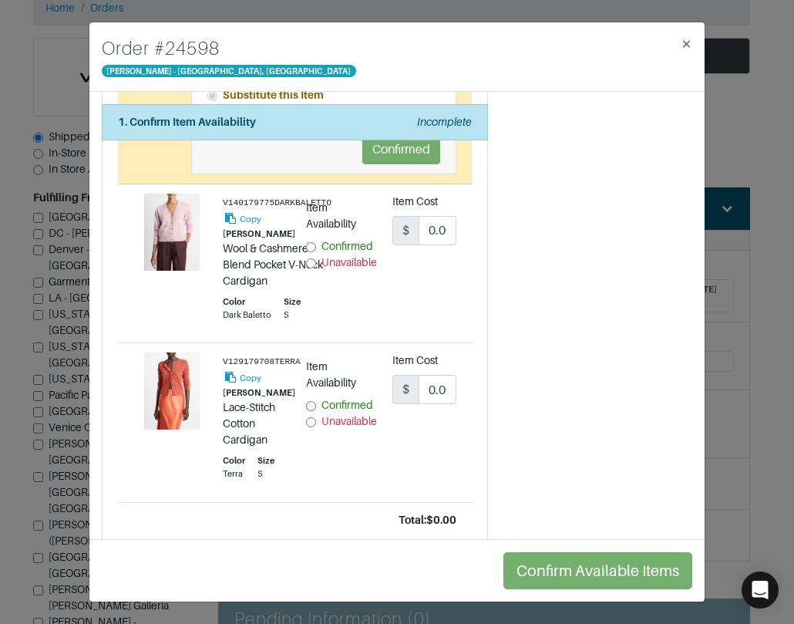
scroll to position [925, 0]
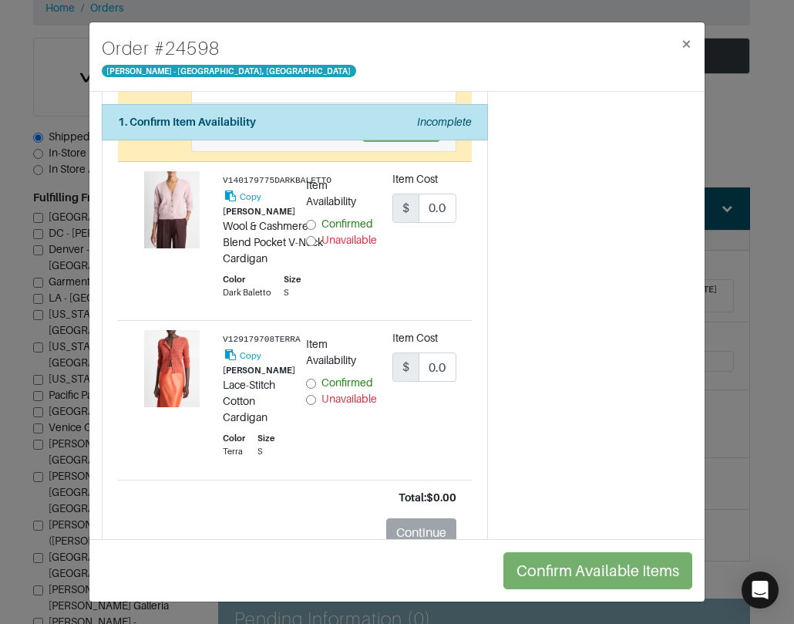
click at [305, 275] on div "Item Availability Confirmed Unavailable" at bounding box center [338, 241] width 86 height 140
click at [306, 246] on input "Unavailable" at bounding box center [311, 241] width 10 height 10
radio input "true"
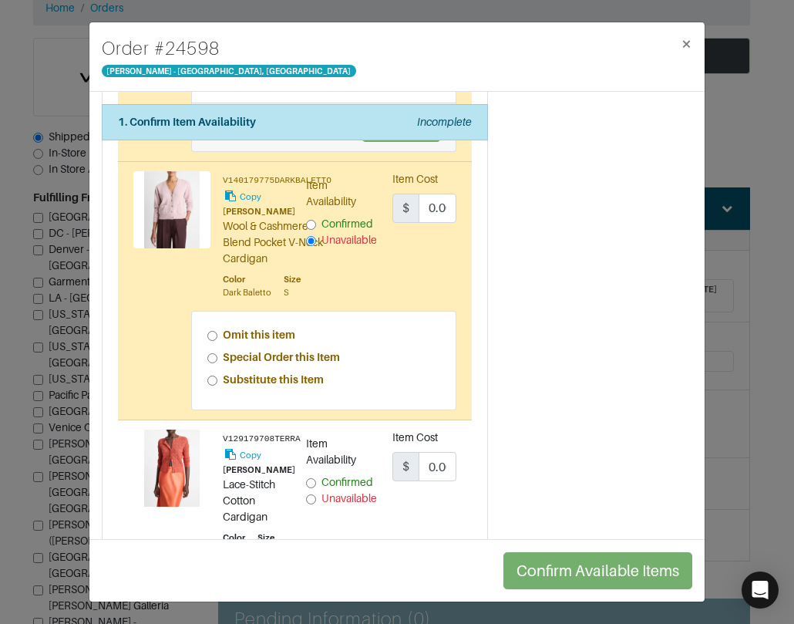
click at [211, 363] on input "Special Order this Item" at bounding box center [212, 358] width 10 height 10
radio input "true"
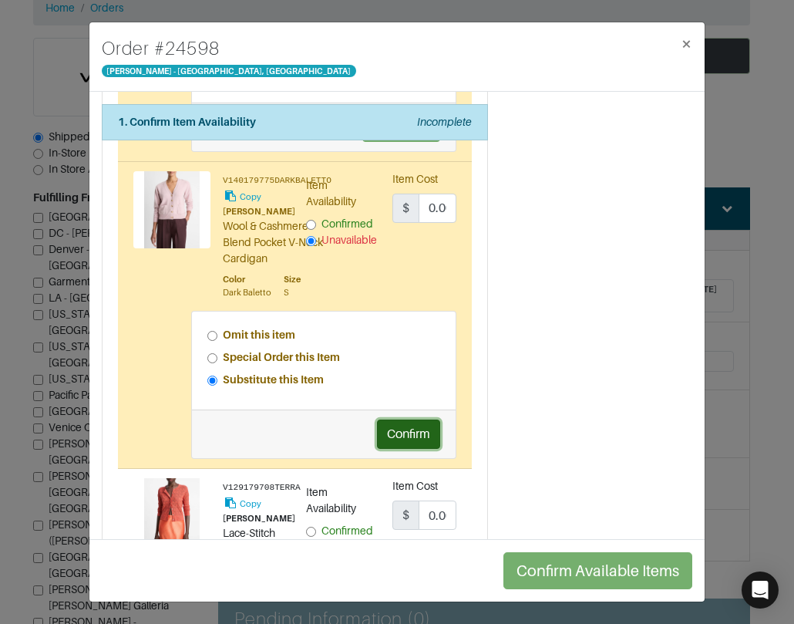
click at [398, 449] on button "Confirm" at bounding box center [408, 434] width 63 height 29
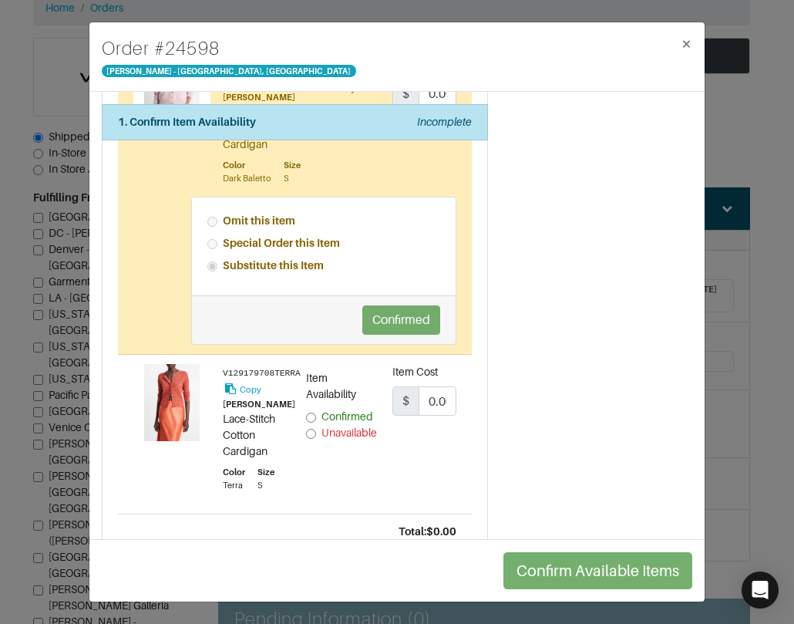
scroll to position [1217, 0]
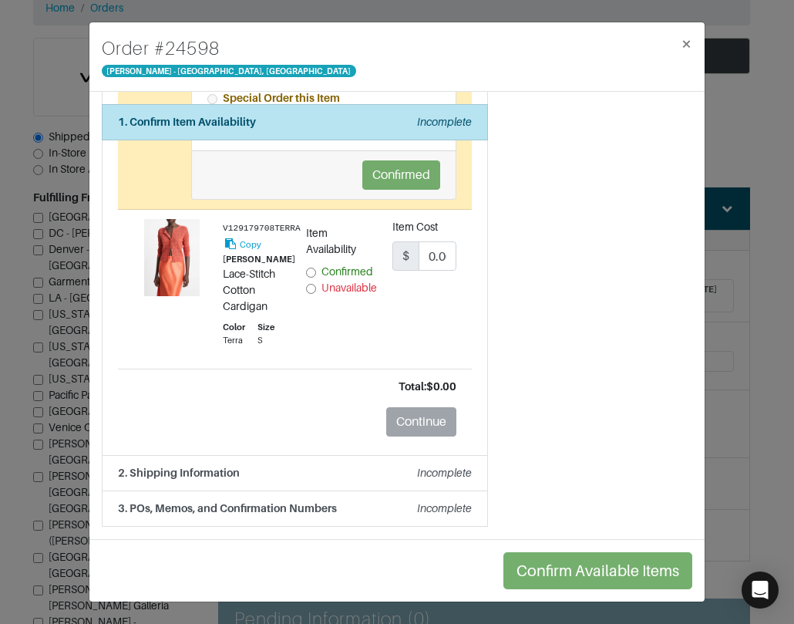
click at [306, 287] on input "Unavailable" at bounding box center [311, 289] width 10 height 10
radio input "true"
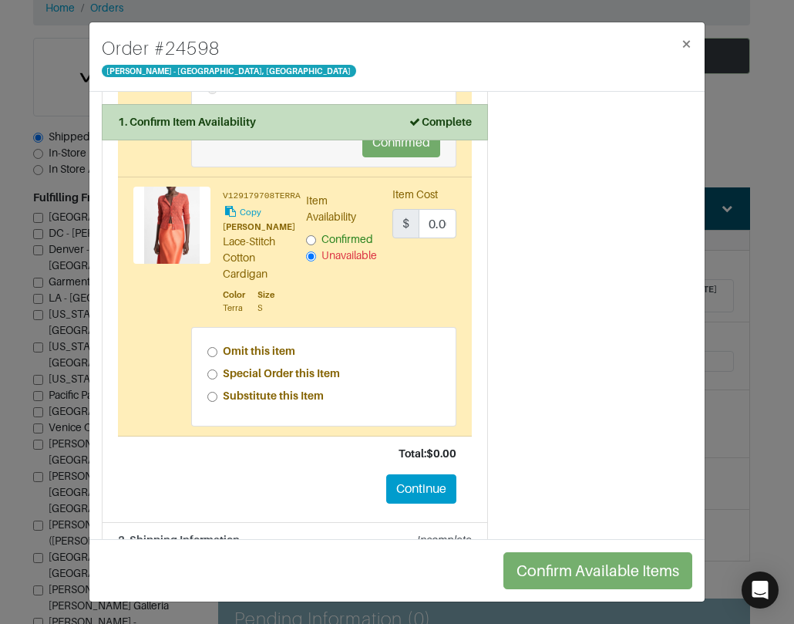
click at [213, 379] on input "Special Order this Item" at bounding box center [212, 374] width 10 height 10
radio input "true"
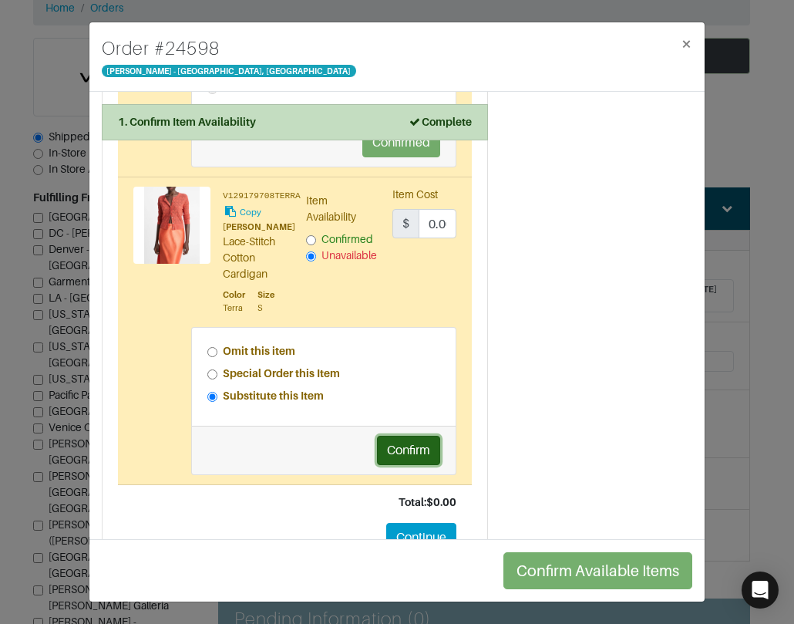
click at [404, 465] on button "Confirm" at bounding box center [408, 450] width 63 height 29
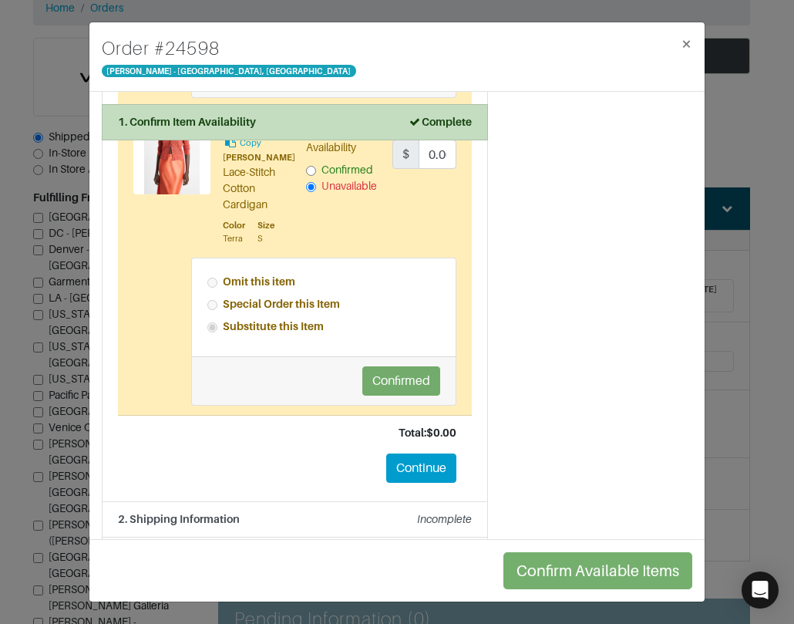
scroll to position [1365, 0]
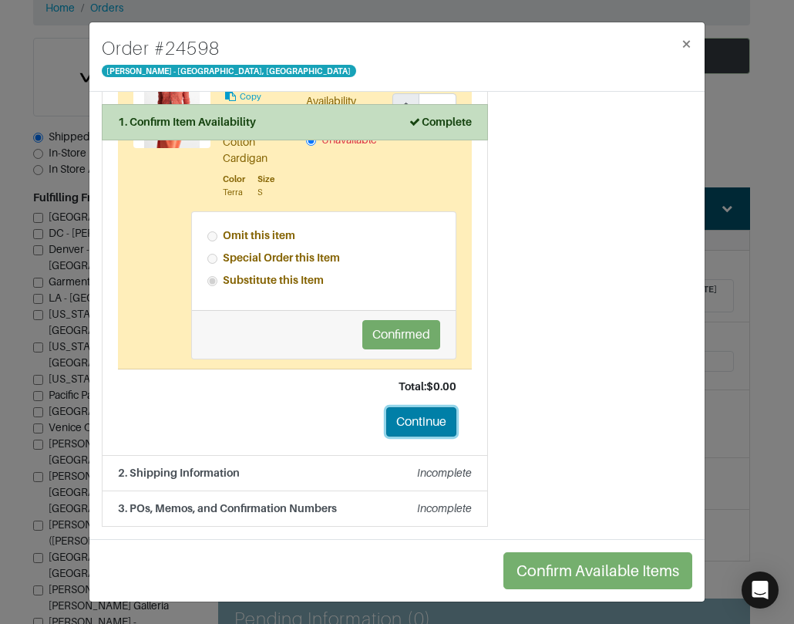
click at [418, 418] on button "Continue" at bounding box center [421, 421] width 70 height 29
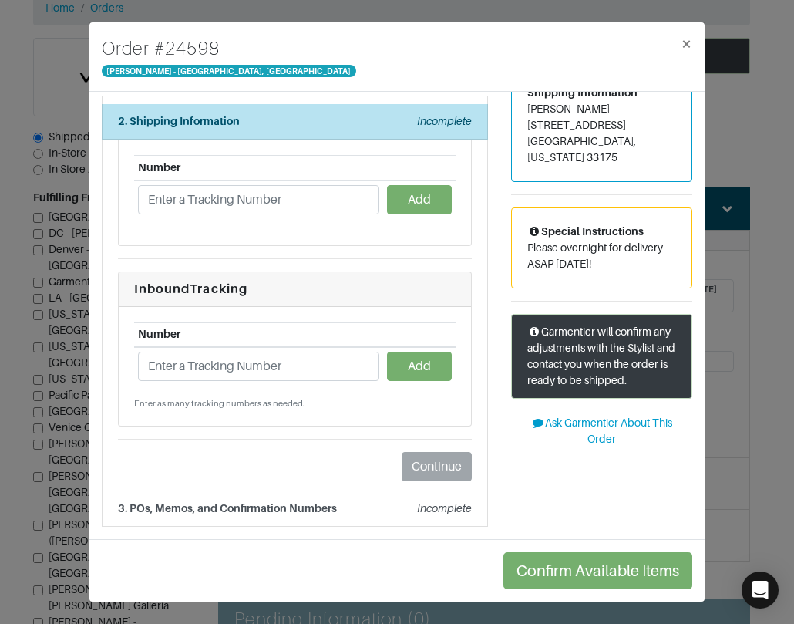
drag, startPoint x: 313, startPoint y: 44, endPoint x: 330, endPoint y: 32, distance: 20.5
click at [314, 44] on div "Order # 24598 [PERSON_NAME] - [GEOGRAPHIC_DATA], [GEOGRAPHIC_DATA] ×" at bounding box center [396, 56] width 615 height 69
click at [433, 509] on em "Incomplete" at bounding box center [444, 508] width 55 height 12
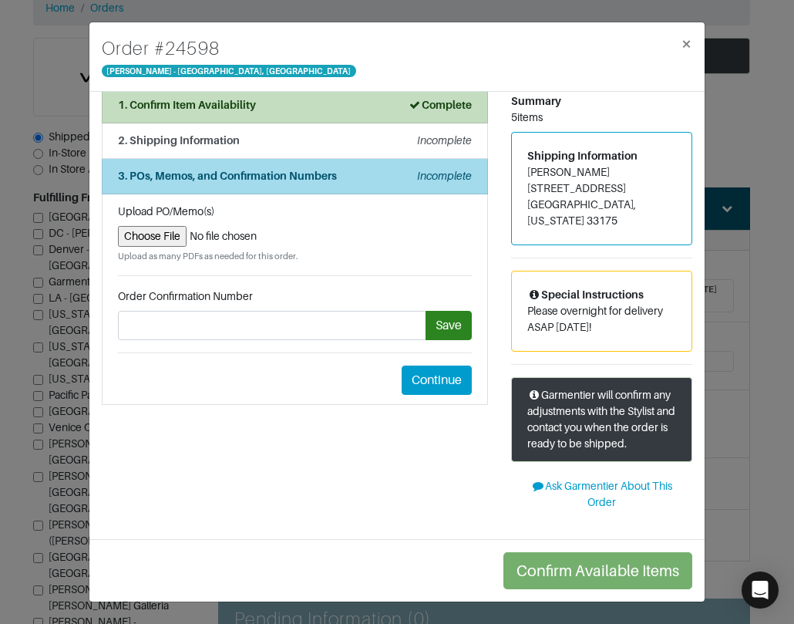
scroll to position [17, 0]
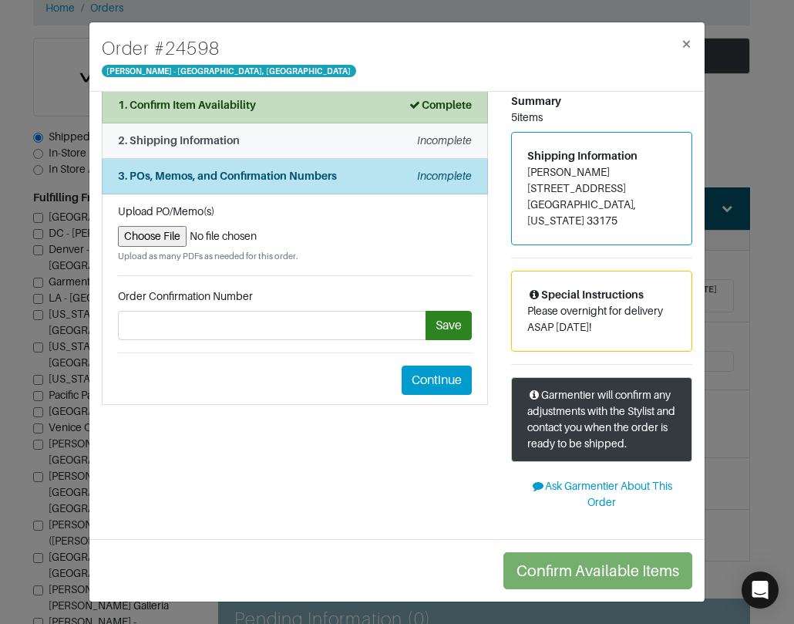
click at [438, 143] on em "Incomplete" at bounding box center [444, 140] width 55 height 12
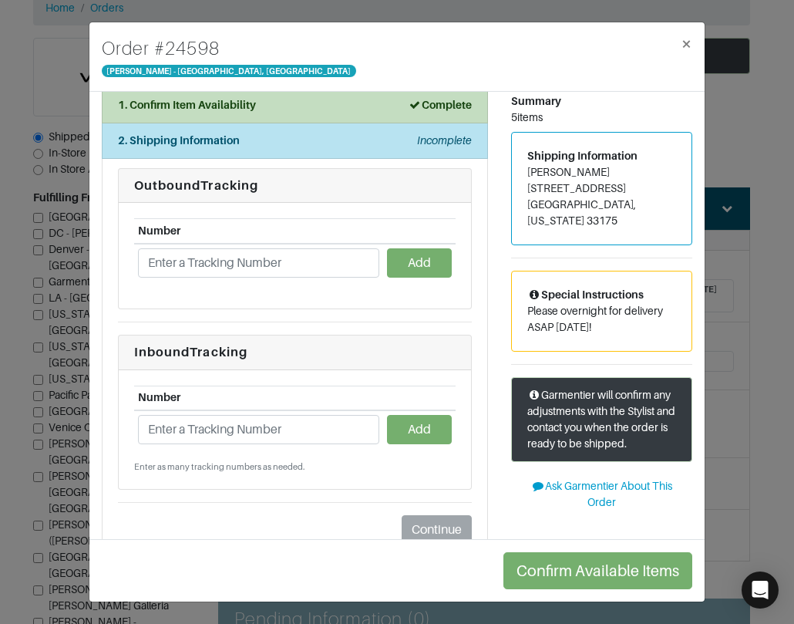
drag, startPoint x: 201, startPoint y: 413, endPoint x: 198, endPoint y: 434, distance: 21.7
click at [201, 413] on td at bounding box center [258, 429] width 249 height 38
click at [197, 435] on input "text" at bounding box center [258, 429] width 241 height 29
paste input "1ZJ22C668722795849"
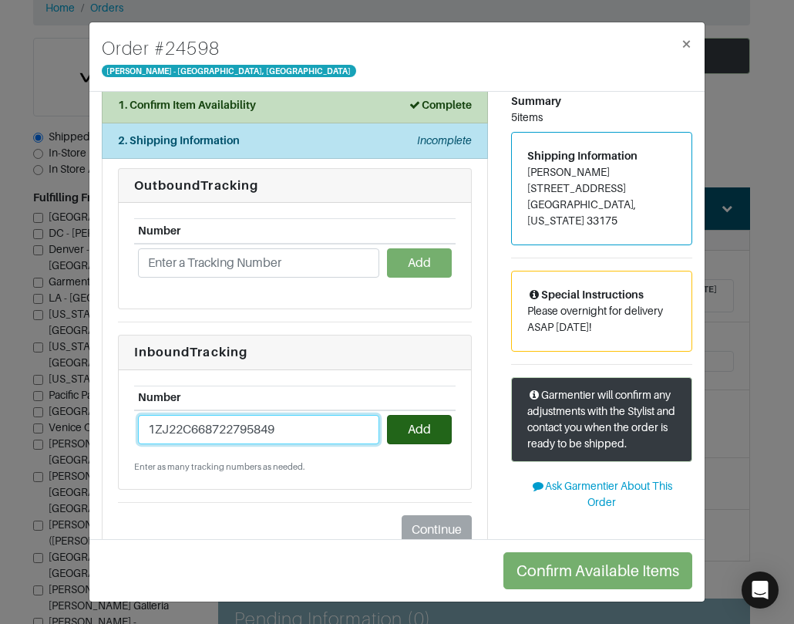
type input "1ZJ22C668722795849"
click at [383, 416] on td "Add" at bounding box center [419, 429] width 72 height 38
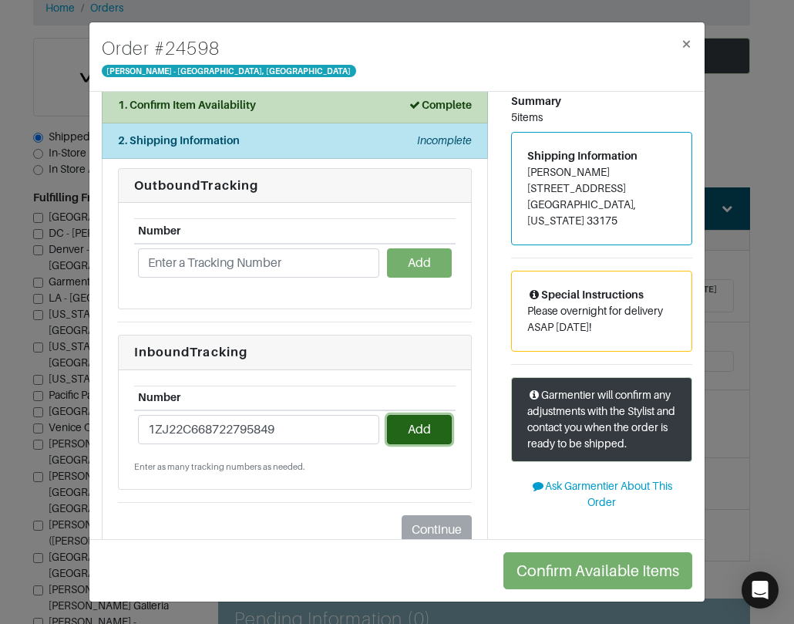
click at [389, 420] on button "Add" at bounding box center [419, 429] width 65 height 29
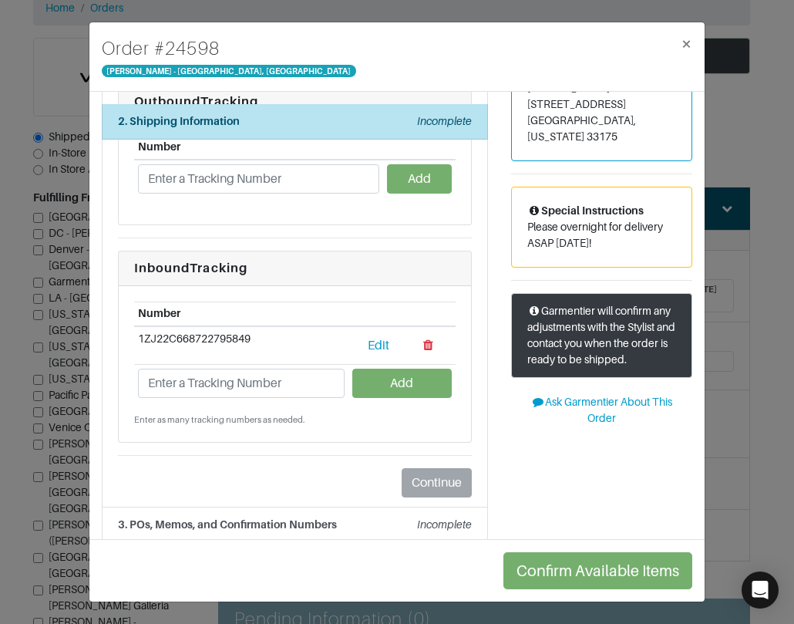
scroll to position [117, 0]
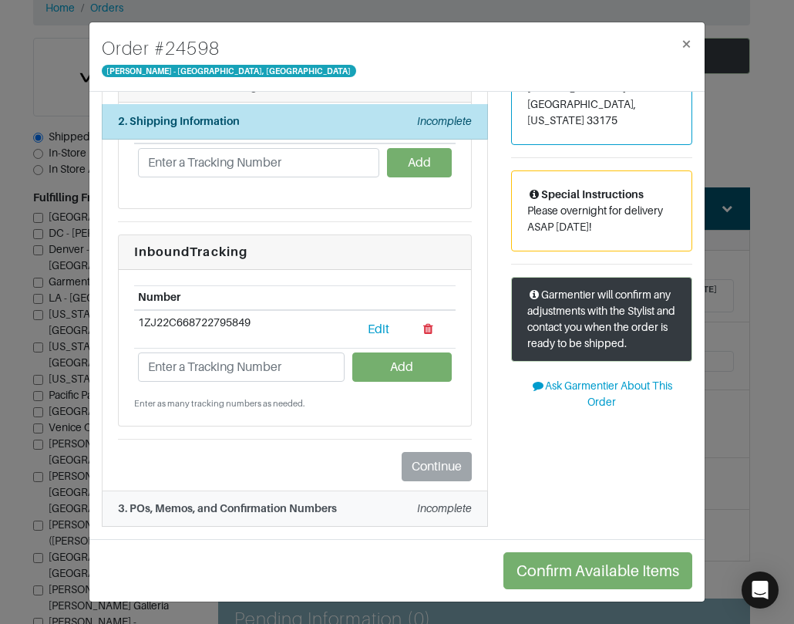
click at [430, 510] on em "Incomplete" at bounding box center [444, 508] width 55 height 12
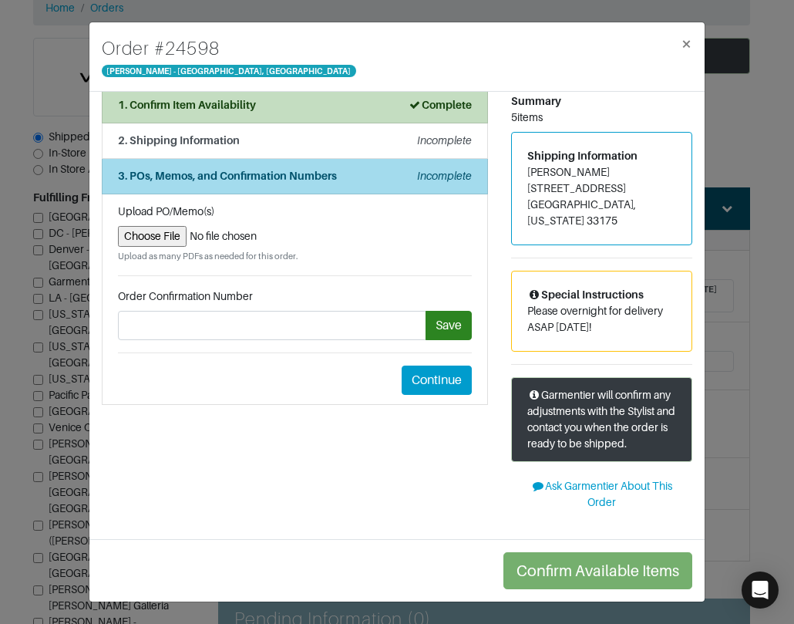
scroll to position [17, 0]
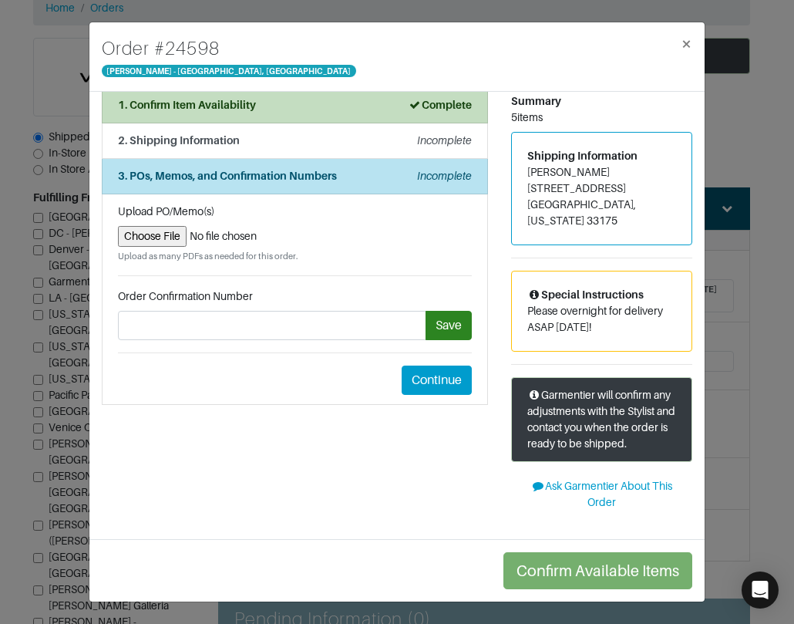
click at [158, 236] on input "file" at bounding box center [295, 236] width 354 height 21
type input "C:\fakepath\GARMENTIER RETURN LABEL #24598.PNG"
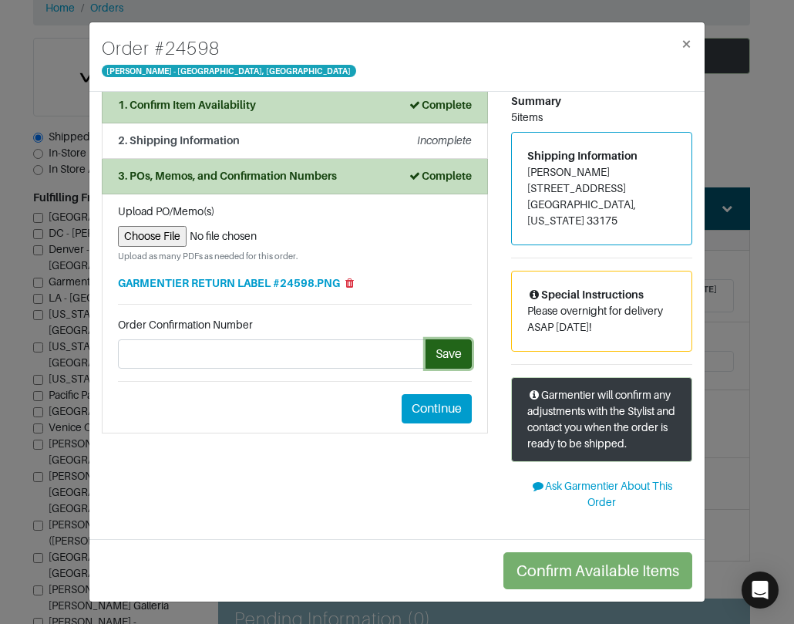
click at [443, 359] on button "Save" at bounding box center [449, 353] width 46 height 29
click at [445, 406] on button "Continue" at bounding box center [437, 408] width 70 height 29
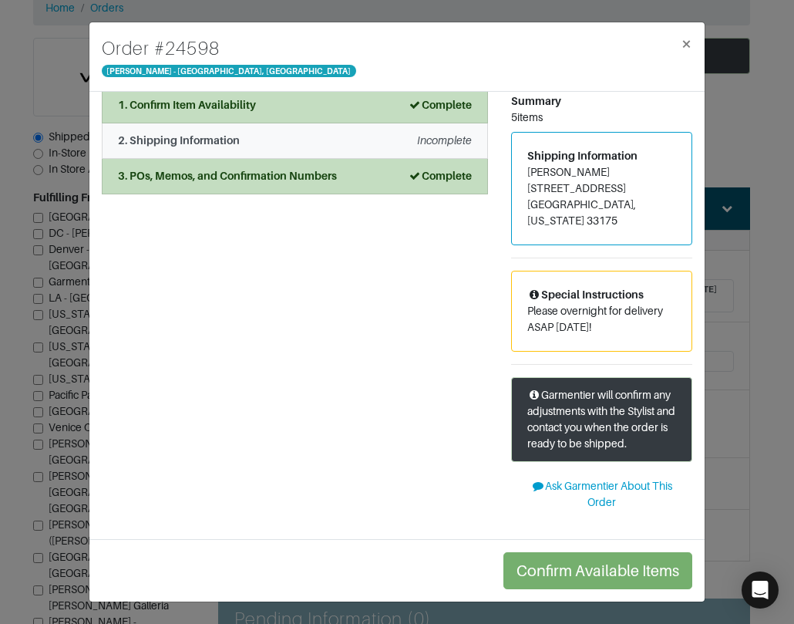
click at [417, 147] on div "Incomplete" at bounding box center [444, 141] width 55 height 16
